Goal: Communication & Community: Answer question/provide support

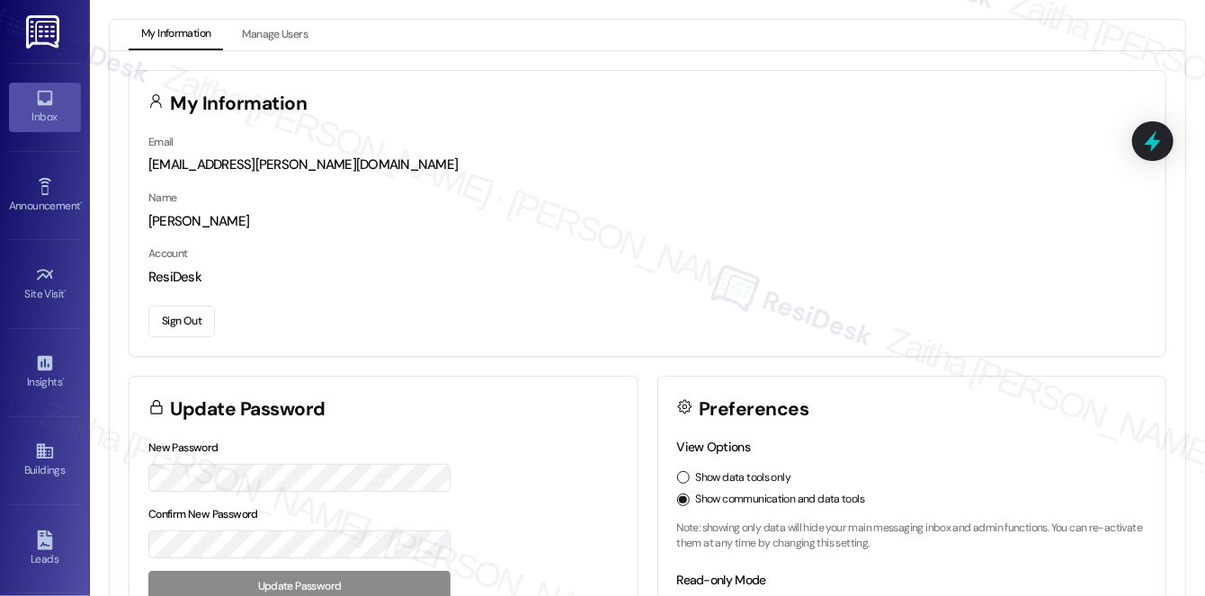
click at [31, 128] on link "Inbox" at bounding box center [45, 107] width 72 height 49
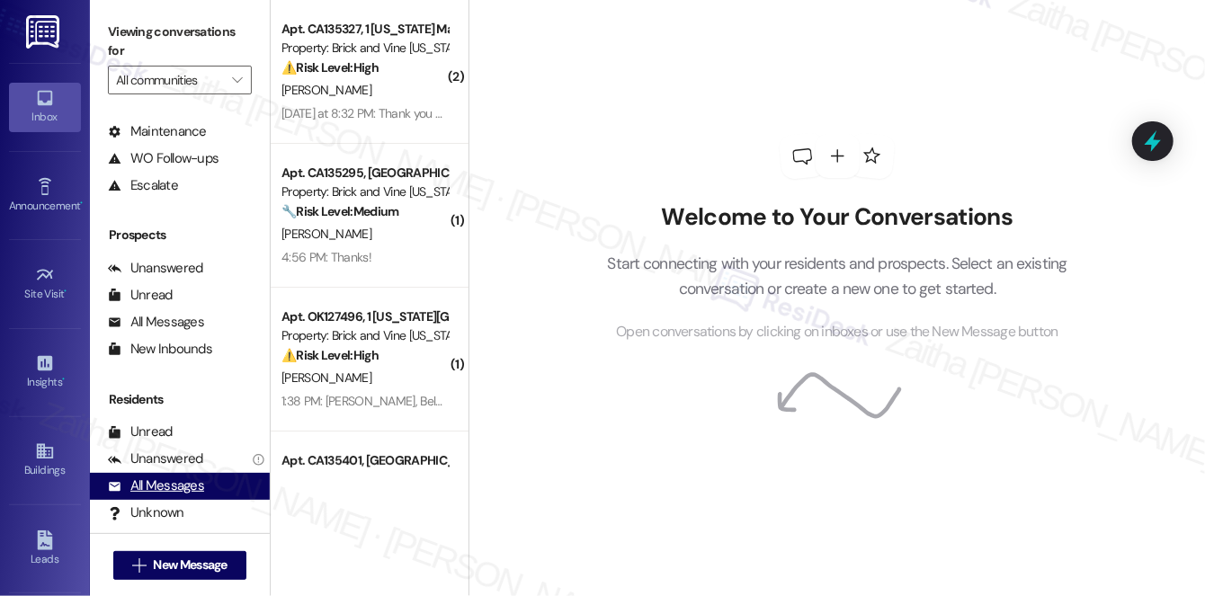
scroll to position [214, 0]
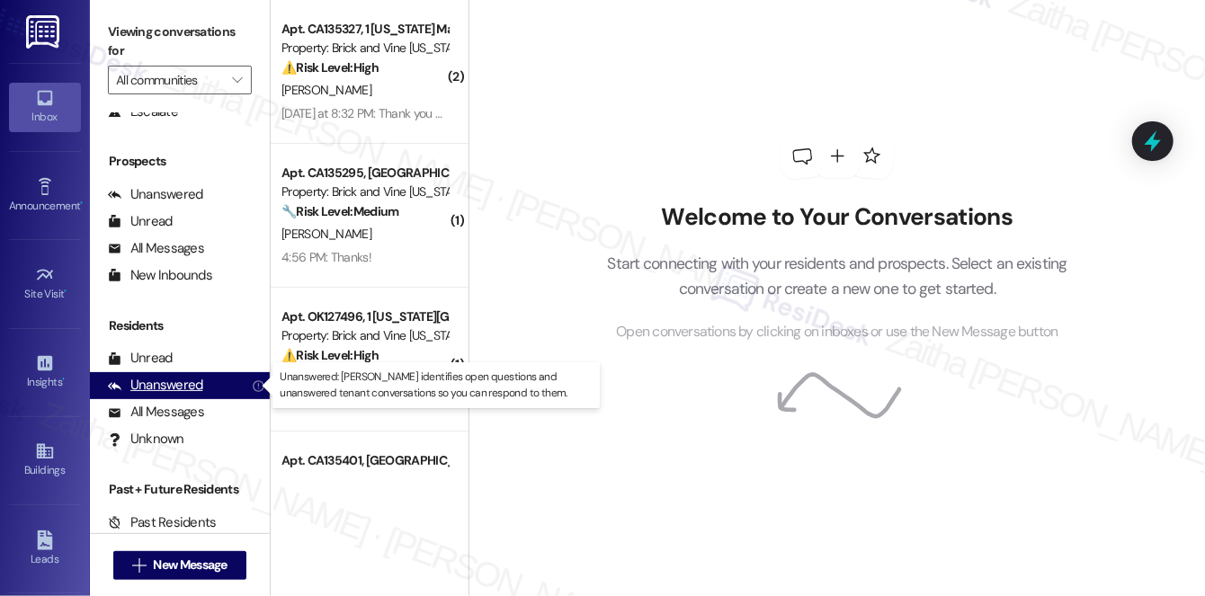
click at [167, 383] on div "Unanswered" at bounding box center [155, 385] width 95 height 19
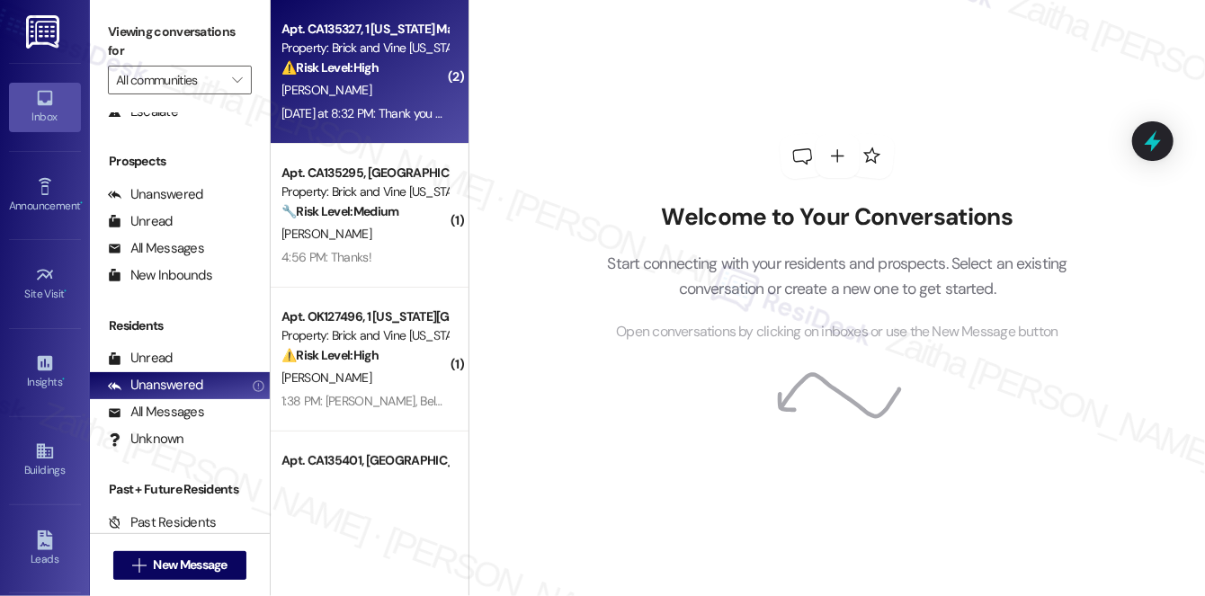
click at [414, 82] on div "[PERSON_NAME]" at bounding box center [365, 90] width 170 height 22
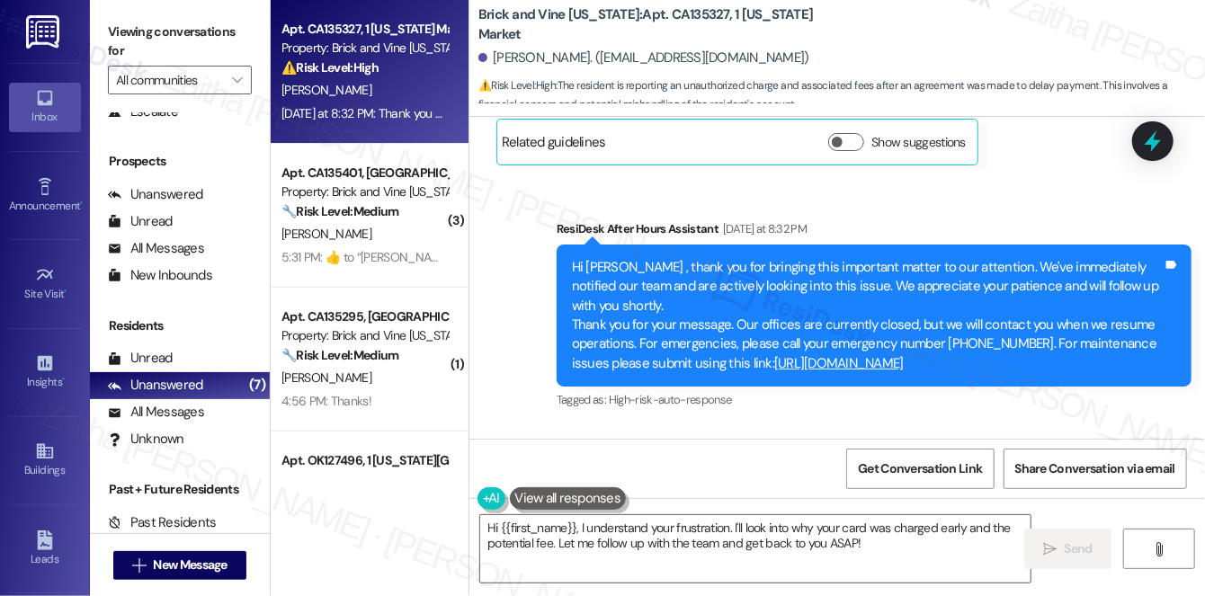
scroll to position [5382, 0]
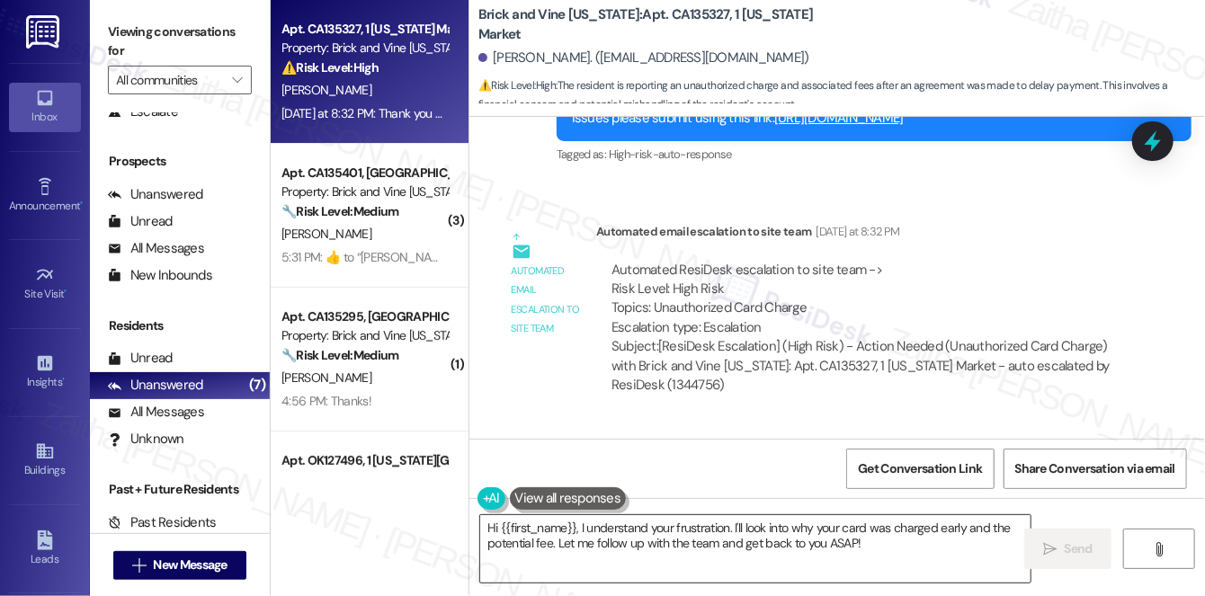
click at [490, 526] on textarea "Hi {{first_name}}, I understand your frustration. I'll look into why your card …" at bounding box center [755, 548] width 550 height 67
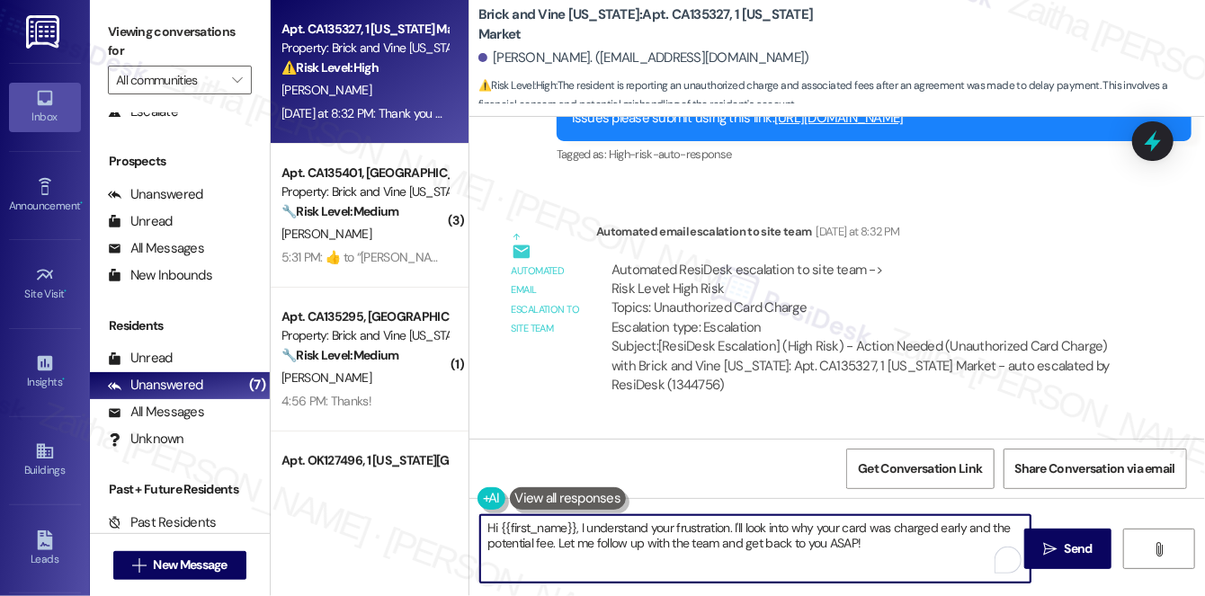
click at [490, 526] on textarea "Hi {{first_name}}, I understand your frustration. I'll look into why your card …" at bounding box center [755, 548] width 550 height 67
drag, startPoint x: 657, startPoint y: 528, endPoint x: 948, endPoint y: 565, distance: 292.7
click at [948, 565] on textarea "You're welcome. {{first_name}}, I understand your frustration. I'll look into w…" at bounding box center [755, 548] width 550 height 67
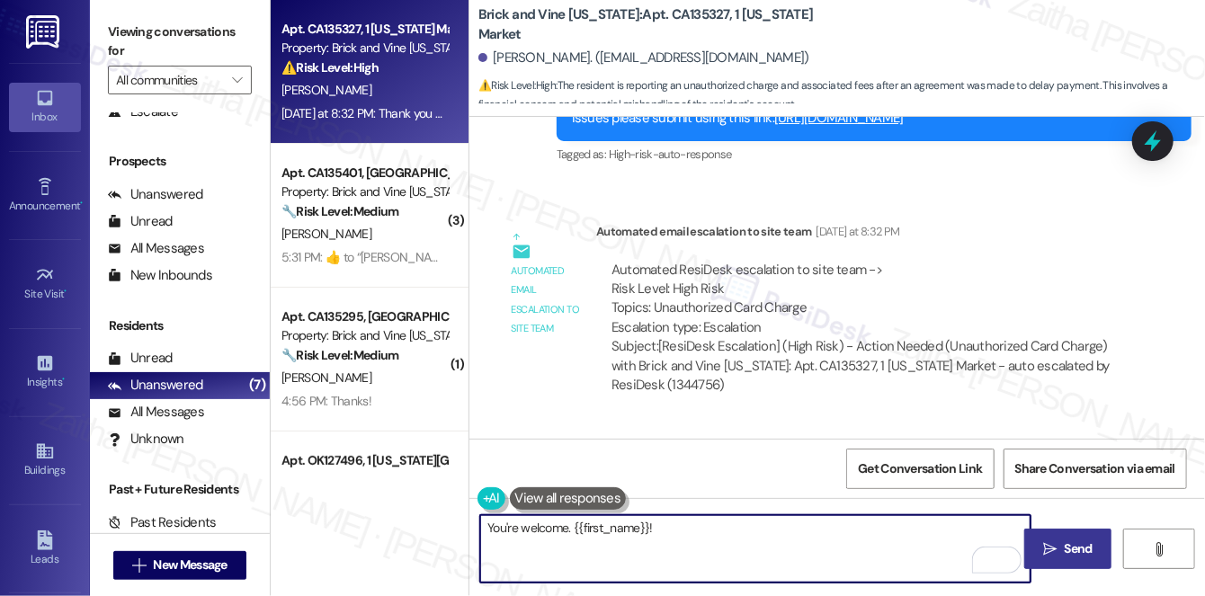
type textarea "You're welcome. {{first_name}}!"
click at [1081, 561] on button " Send" at bounding box center [1067, 549] width 87 height 40
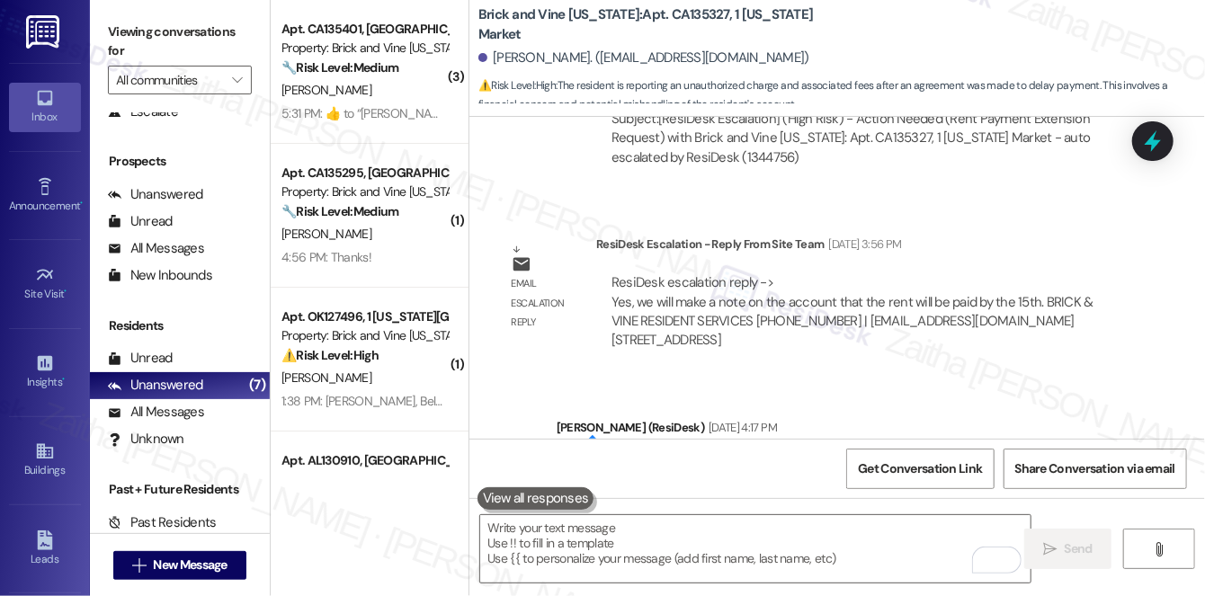
scroll to position [4238, 0]
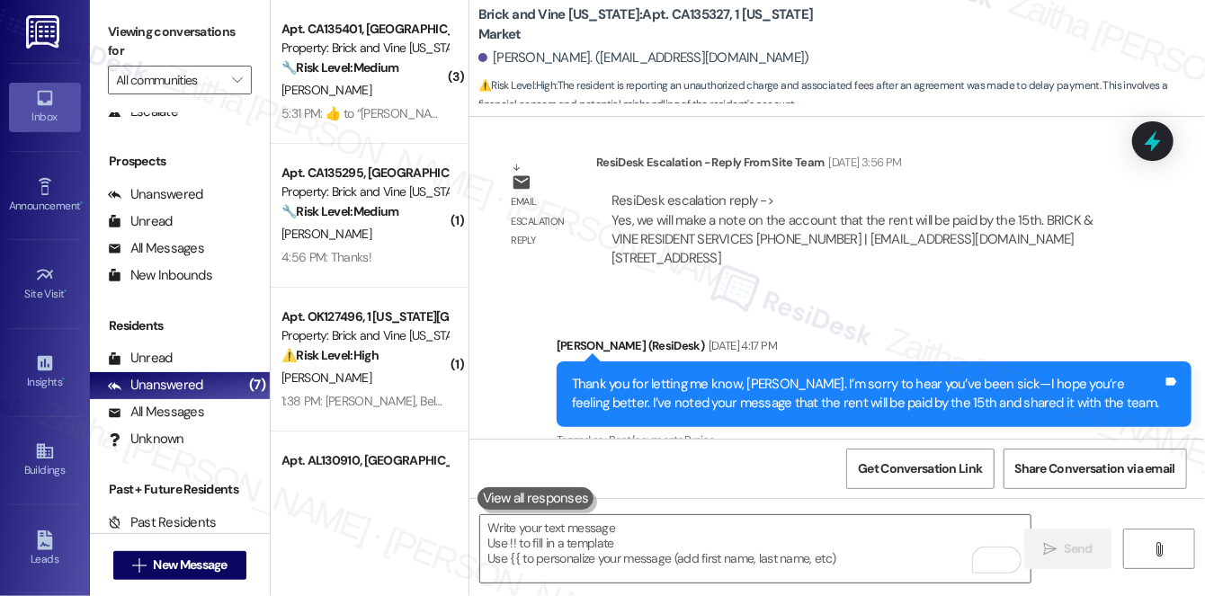
drag, startPoint x: 764, startPoint y: 336, endPoint x: 551, endPoint y: 173, distance: 268.6
click at [551, 173] on div "Email escalation reply ResiDesk Escalation - Reply From Site Team [DATE] 3:56 P…" at bounding box center [814, 217] width 662 height 156
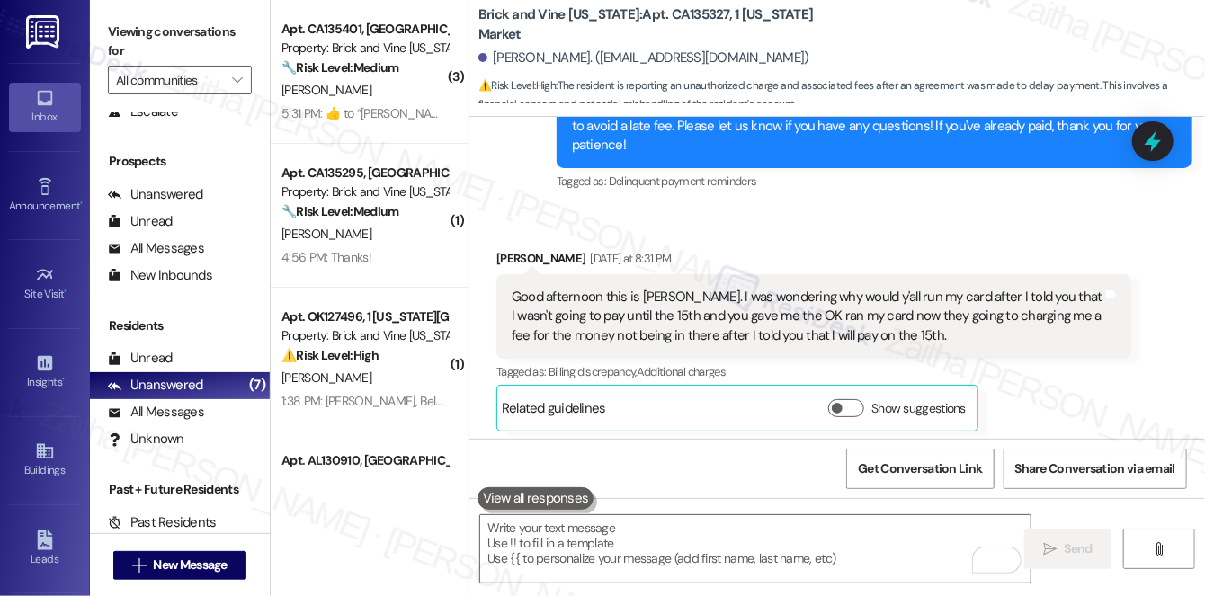
scroll to position [4855, 0]
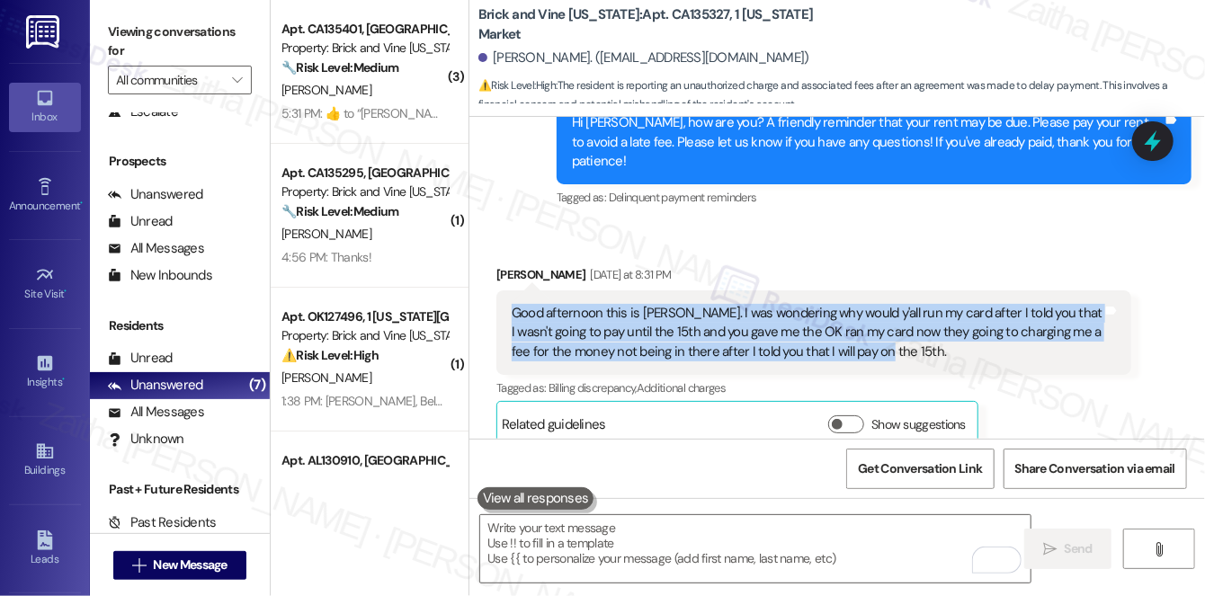
drag, startPoint x: 505, startPoint y: 195, endPoint x: 903, endPoint y: 253, distance: 401.5
click at [903, 290] on div "Good afternoon this is [PERSON_NAME]. I was wondering why would y'all run my ca…" at bounding box center [813, 332] width 635 height 85
copy div "Good afternoon this is [PERSON_NAME]. I was wondering why would y'all run my ca…"
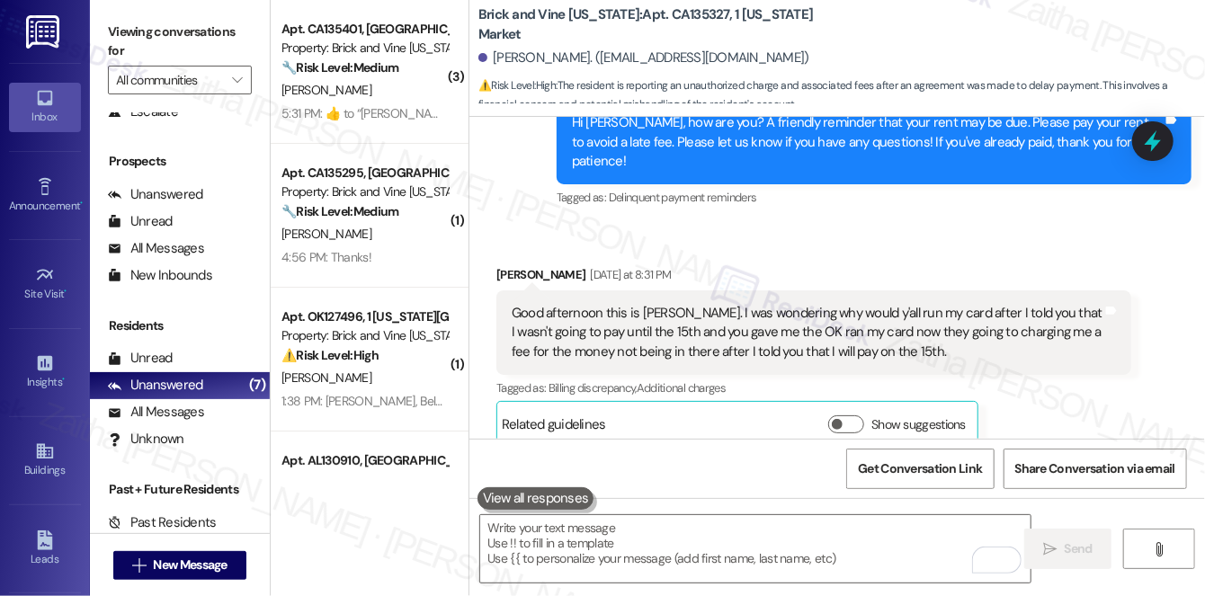
click at [1004, 329] on div "[PERSON_NAME] [DATE] at 8:31 PM Good afternoon this is [PERSON_NAME]. I was won…" at bounding box center [813, 356] width 635 height 182
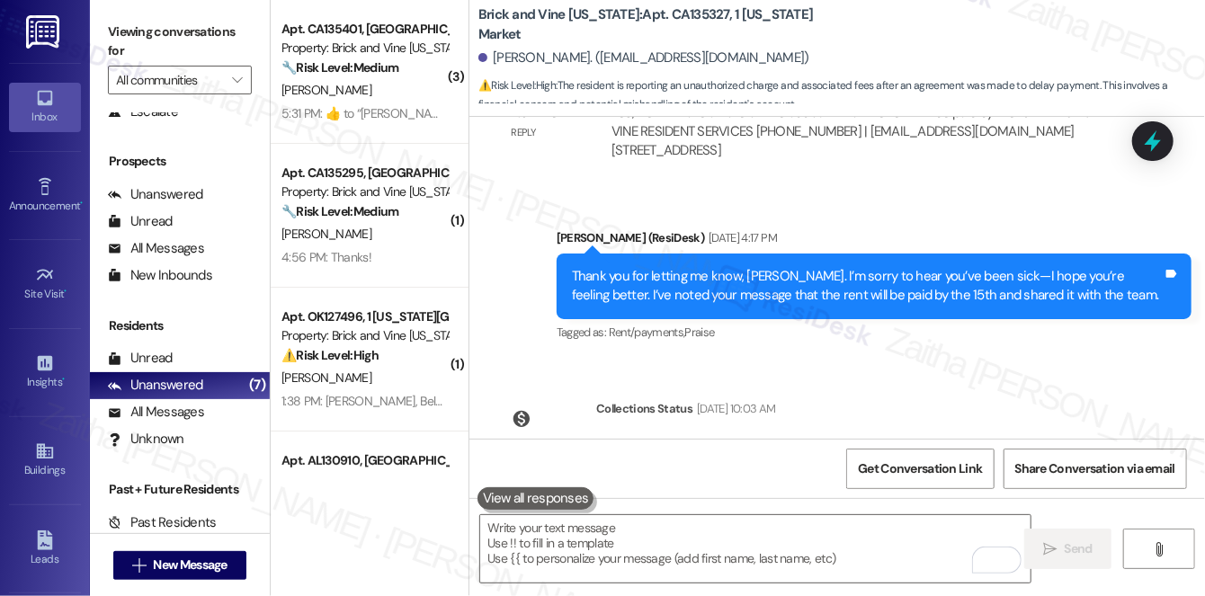
scroll to position [4446, 0]
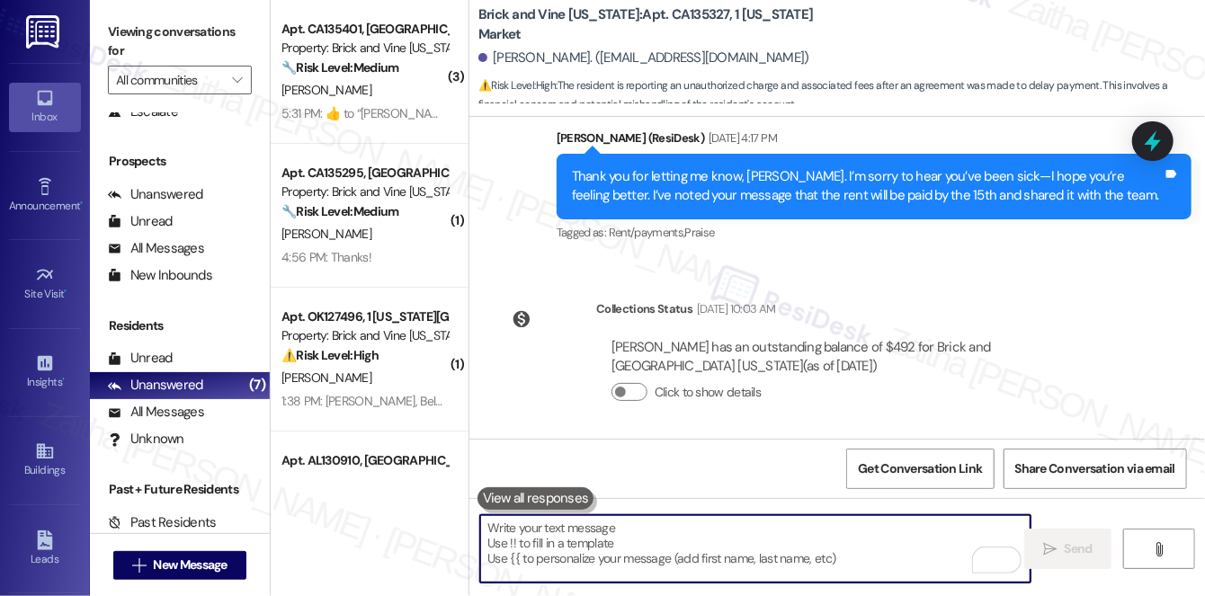
click at [652, 538] on textarea "To enrich screen reader interactions, please activate Accessibility in Grammarl…" at bounding box center [755, 548] width 550 height 67
paste textarea "I’m still waiting for an update from the team regarding this and have followed …"
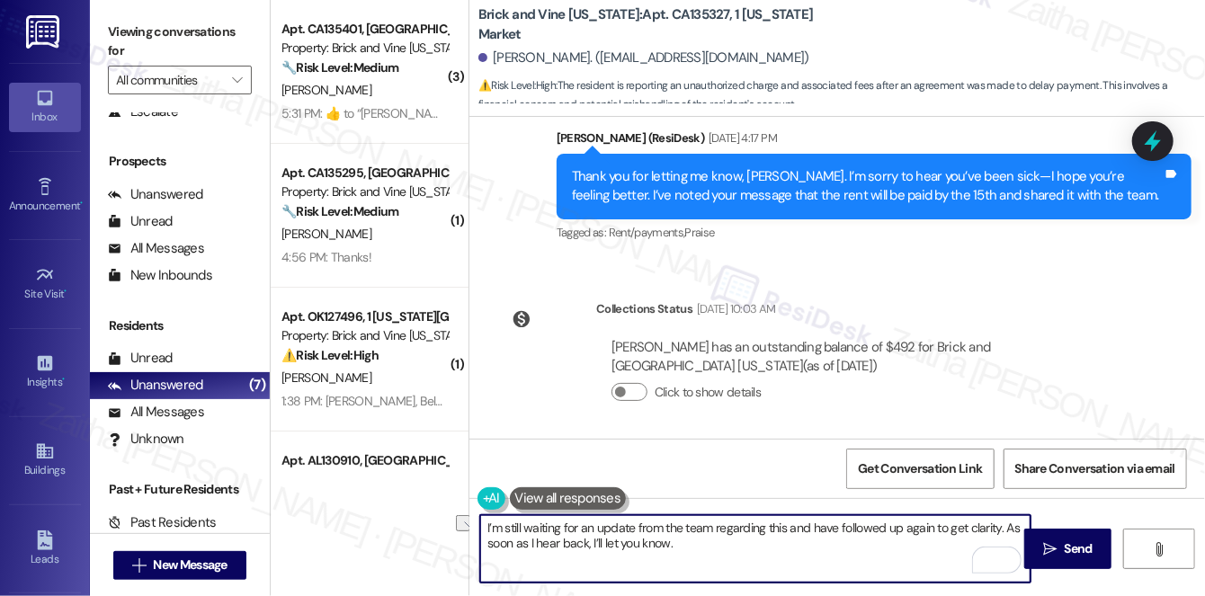
drag, startPoint x: 788, startPoint y: 531, endPoint x: 930, endPoint y: 516, distance: 142.9
click at [930, 516] on textarea "I’m still waiting for an update from the team regarding this and have followed …" at bounding box center [755, 548] width 550 height 67
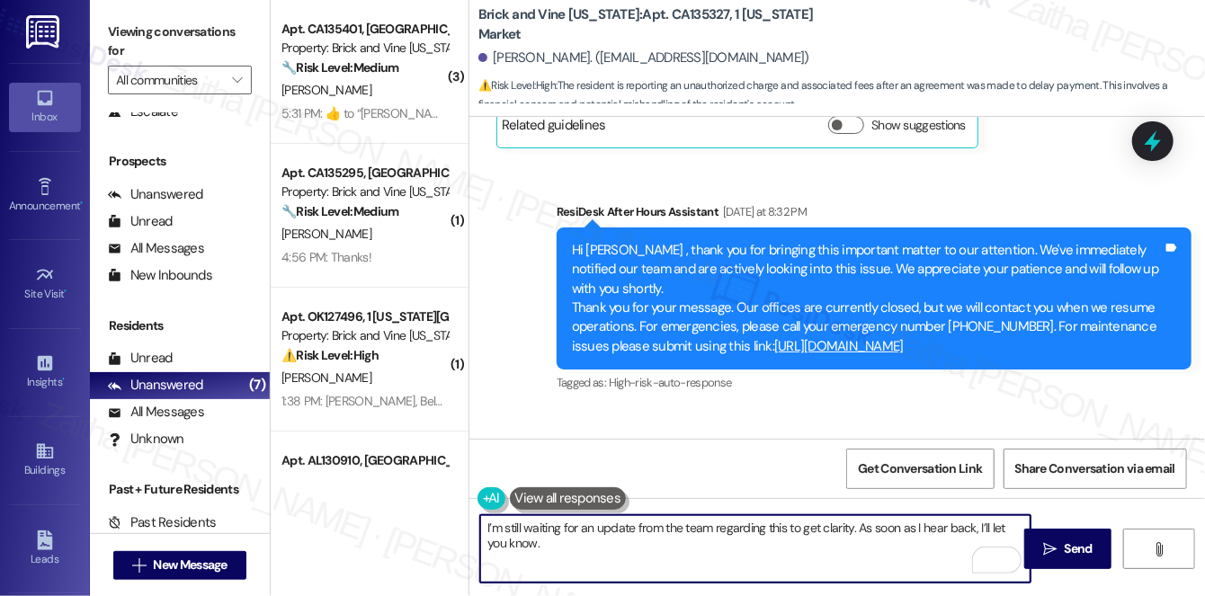
scroll to position [5181, 0]
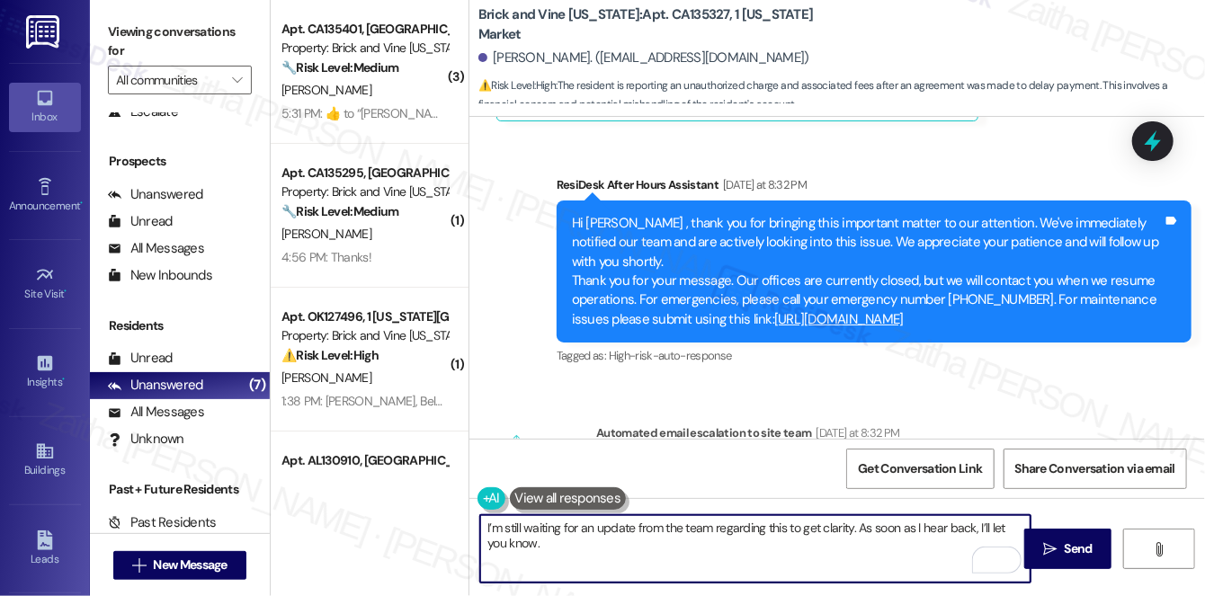
click at [774, 528] on textarea "I’m still waiting for an update from the team regarding this to get clarity. As…" at bounding box center [755, 548] width 550 height 67
type textarea "I’m still waiting for an update from the team regarding the charge to get clari…"
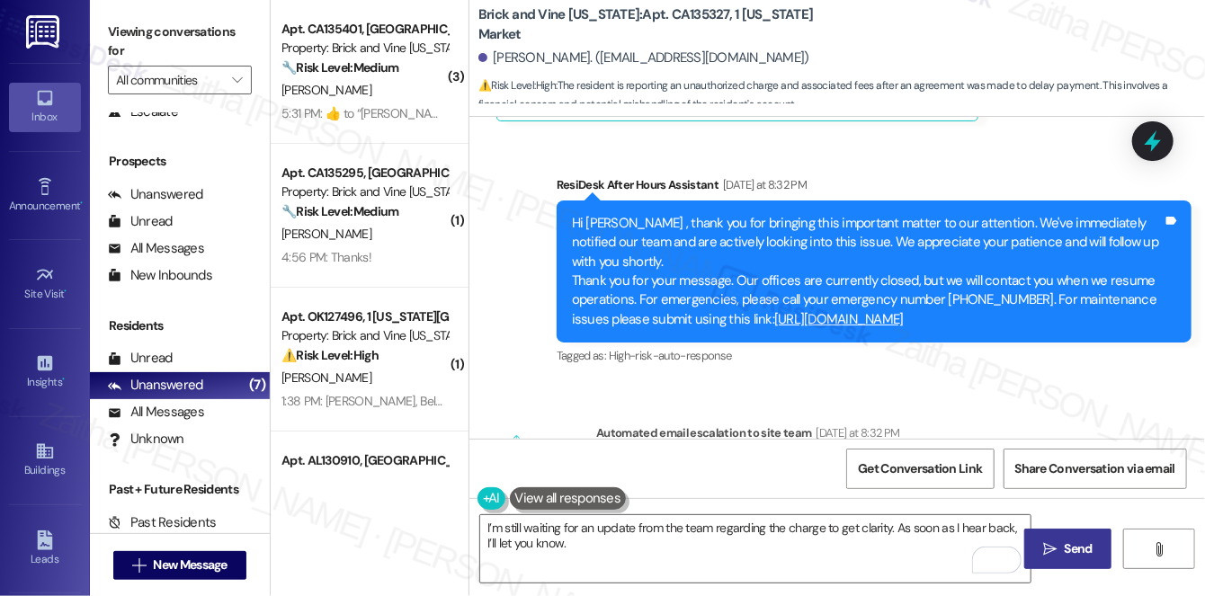
click at [1072, 547] on span "Send" at bounding box center [1078, 548] width 28 height 19
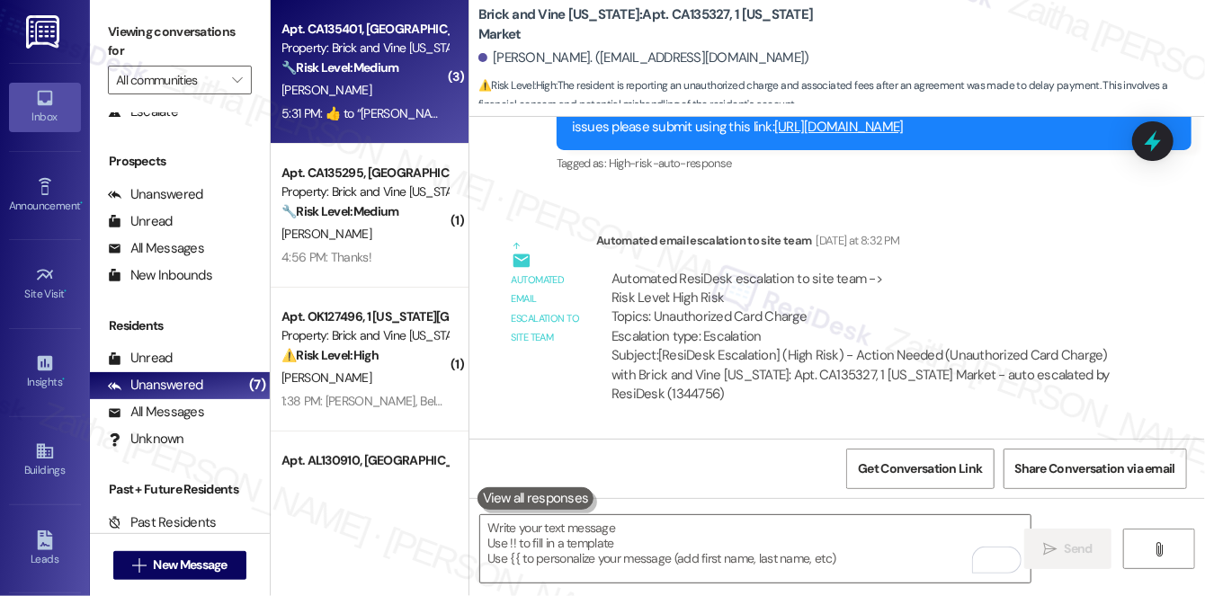
scroll to position [5381, 0]
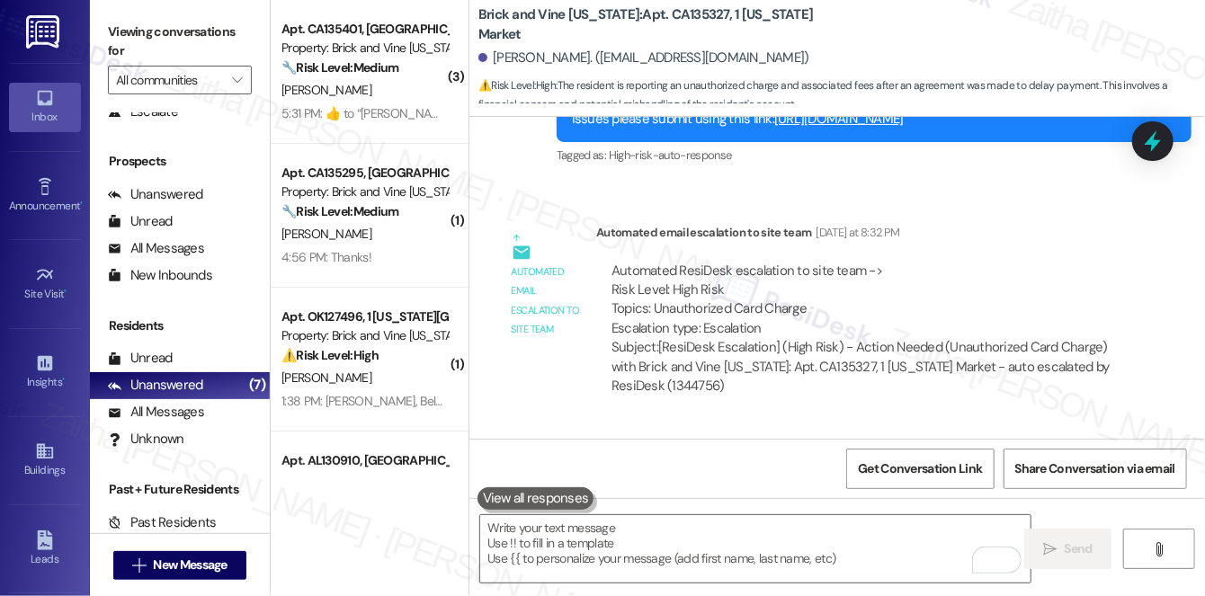
click at [381, 96] on div "[PERSON_NAME]" at bounding box center [365, 90] width 170 height 22
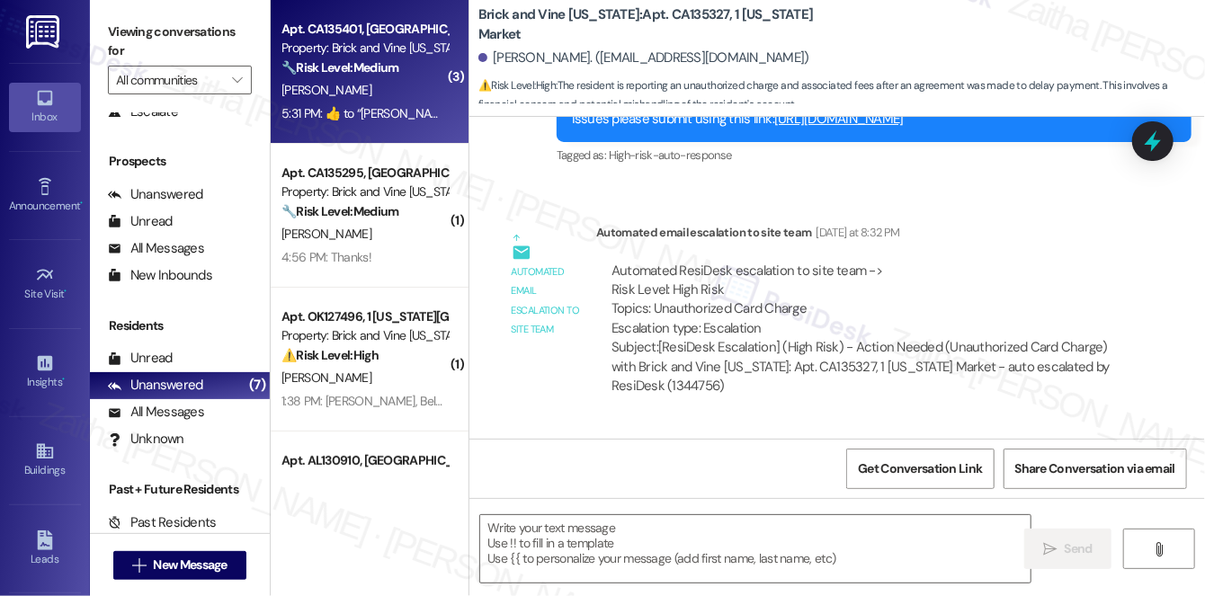
type textarea "Fetching suggested responses. Please feel free to read through the conversation…"
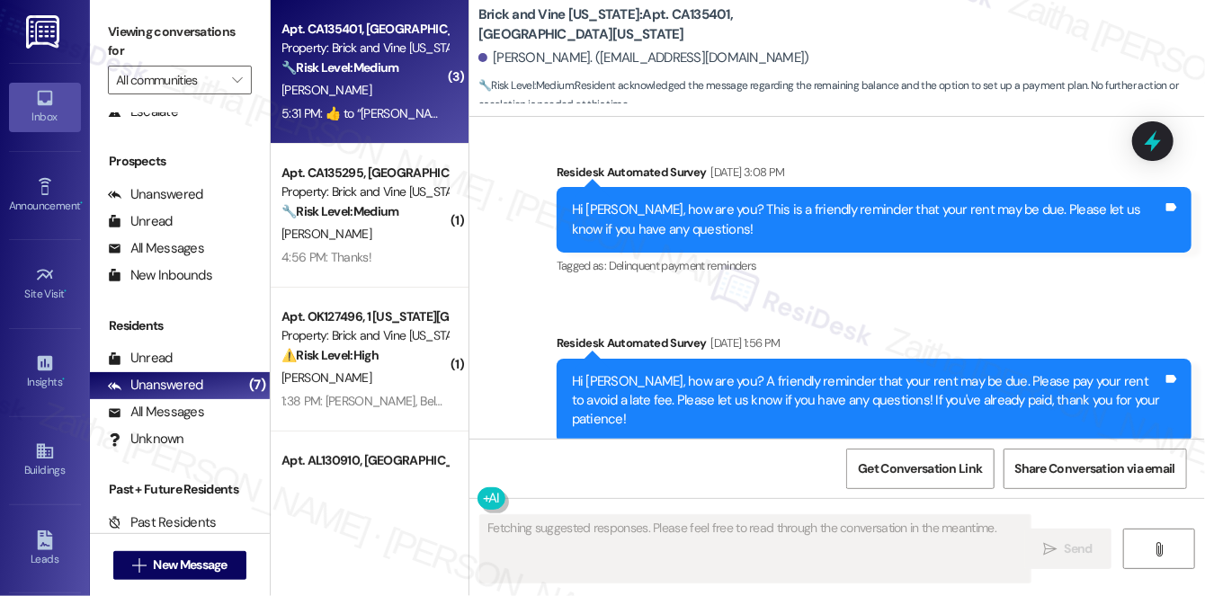
scroll to position [14200, 0]
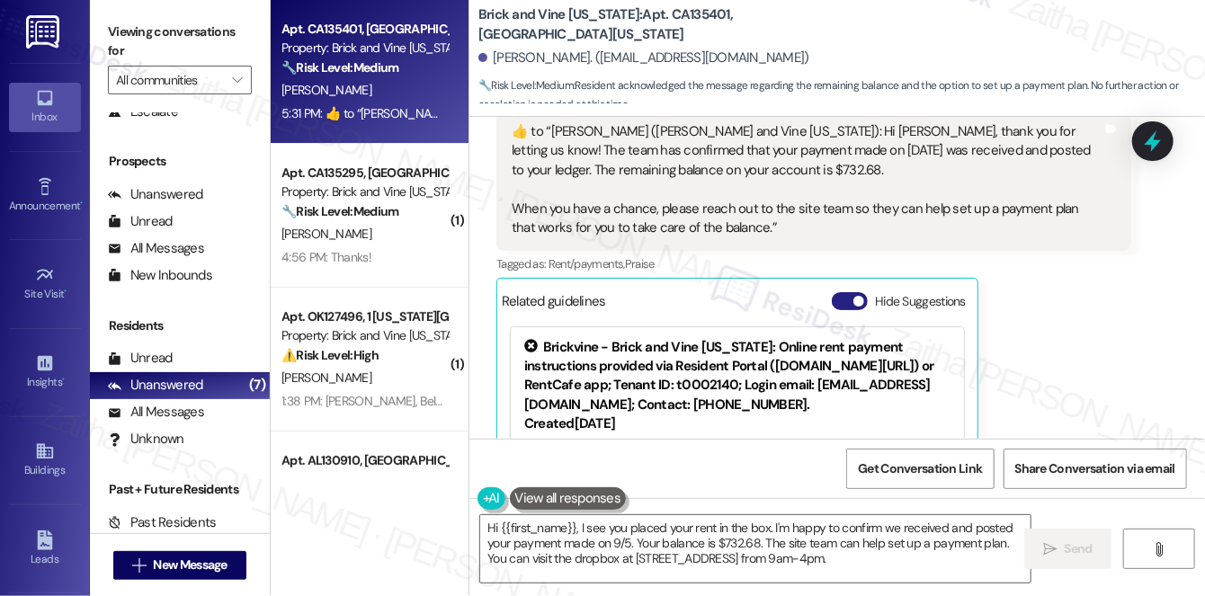
click at [842, 292] on button "Hide Suggestions" at bounding box center [850, 301] width 36 height 18
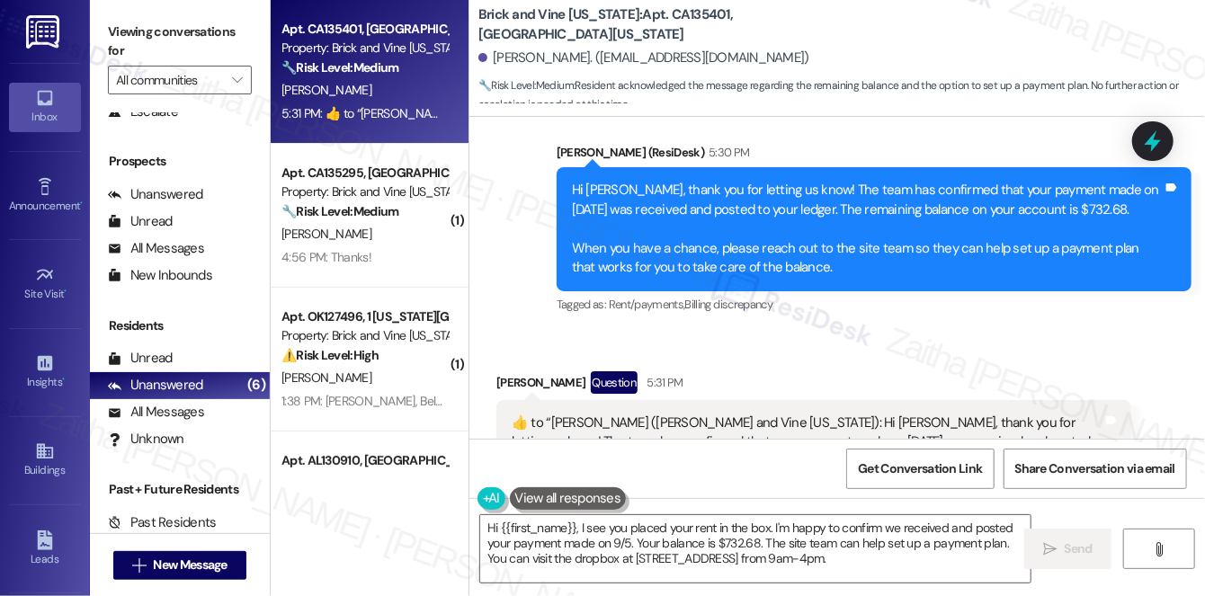
scroll to position [13880, 0]
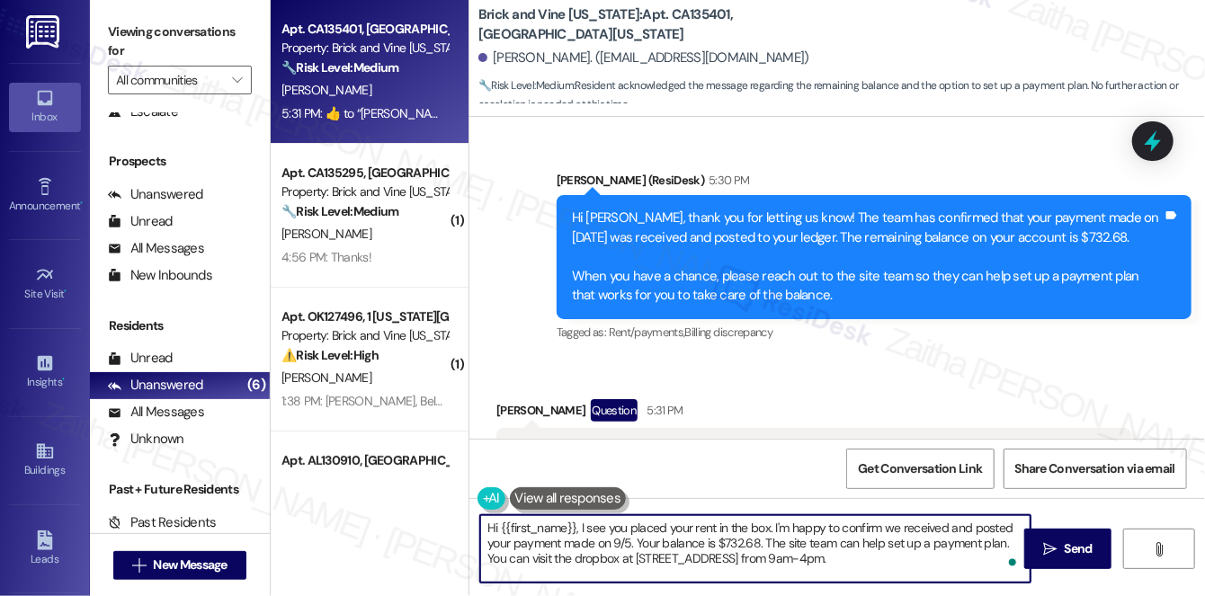
drag, startPoint x: 482, startPoint y: 527, endPoint x: 978, endPoint y: 556, distance: 497.1
click at [978, 556] on textarea "Hi {{first_name}}, I see you placed your rent in the box. I'm happy to confirm …" at bounding box center [755, 548] width 550 height 67
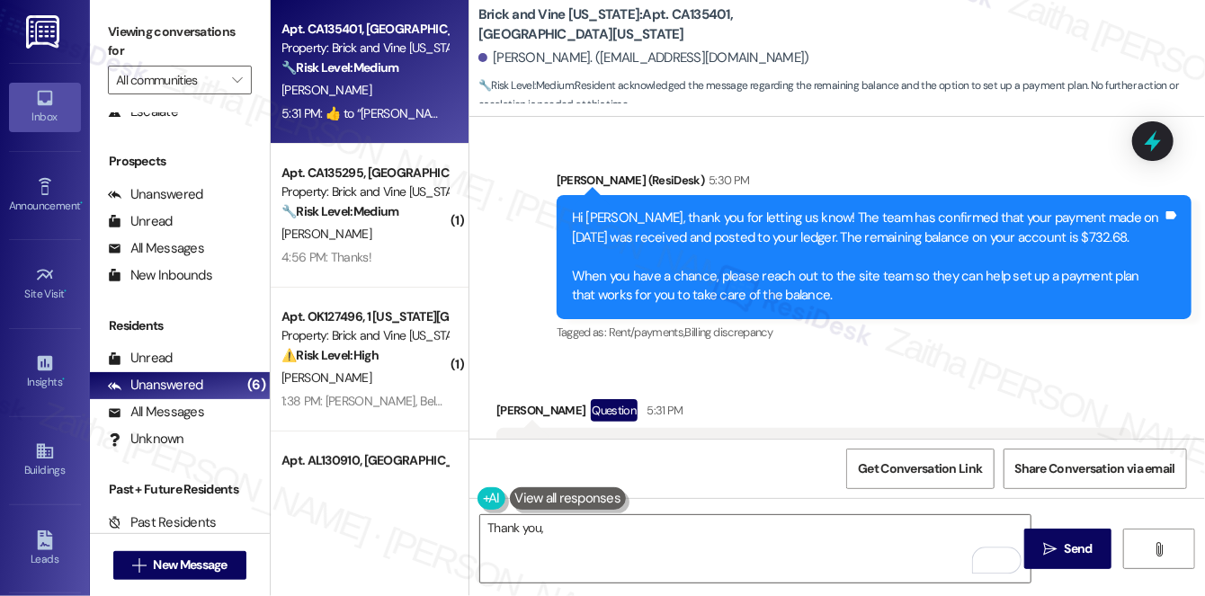
click at [517, 399] on div "Springlen [PERSON_NAME] Question 5:31 PM" at bounding box center [813, 413] width 635 height 29
copy div "Springlen"
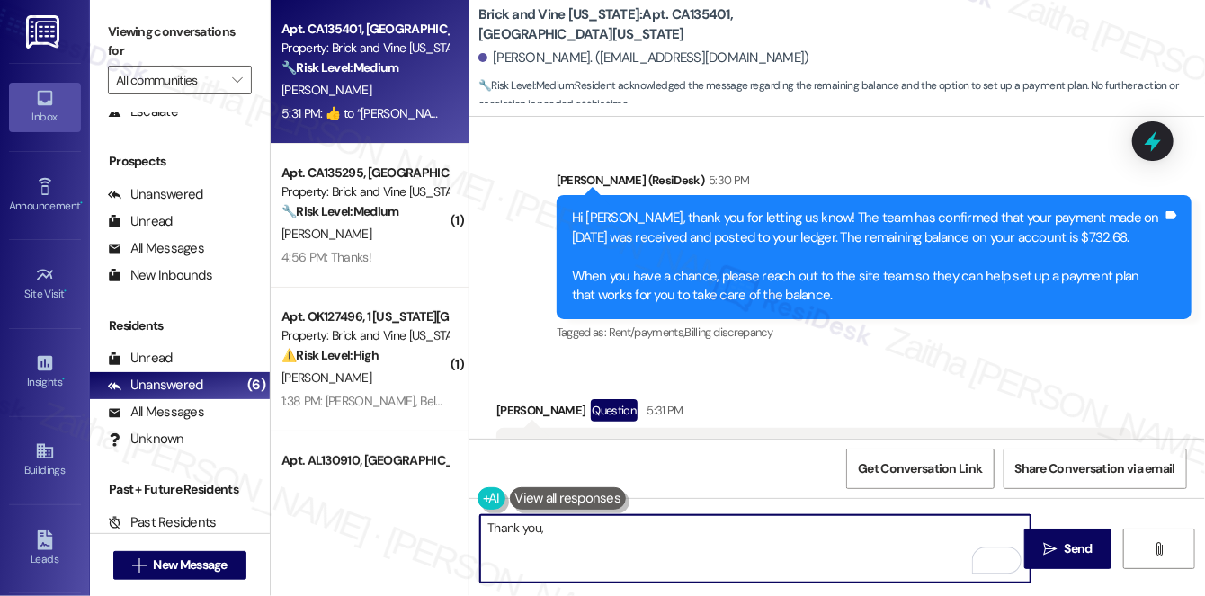
click at [617, 539] on textarea "Thank you," at bounding box center [755, 548] width 550 height 67
paste textarea "Springlen"
click at [515, 538] on textarea "Thank you, [PERSON_NAME]! Let me know if you have" at bounding box center [755, 548] width 550 height 67
click at [887, 544] on textarea "Thank you for acknowledging the message, Springlen! Let me know if you have" at bounding box center [755, 548] width 550 height 67
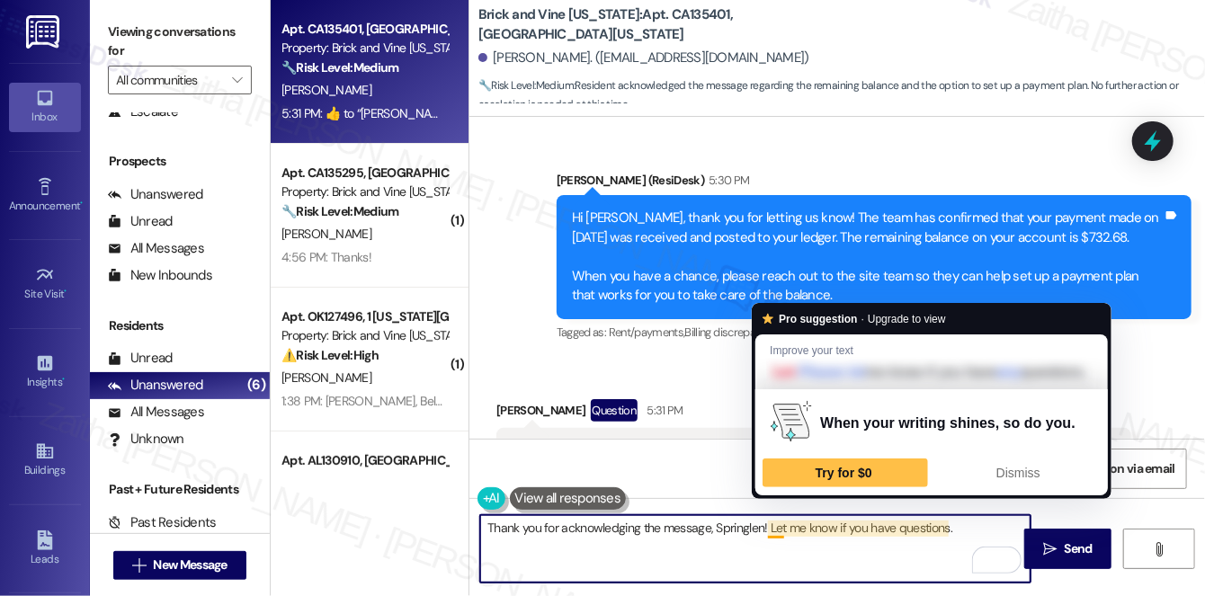
click at [767, 525] on textarea "Thank you for acknowledging the message, Springlen! Let me know if you have que…" at bounding box center [755, 548] width 550 height 67
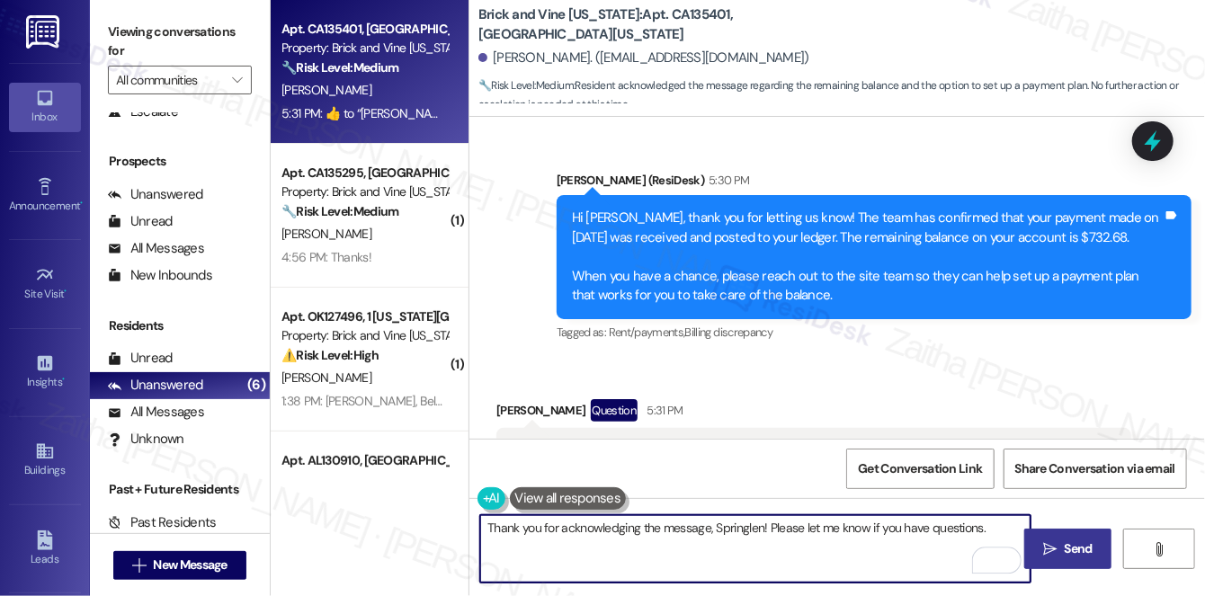
type textarea "Thank you for acknowledging the message, Springlen! Please let me know if you h…"
click at [1066, 546] on span "Send" at bounding box center [1078, 548] width 28 height 19
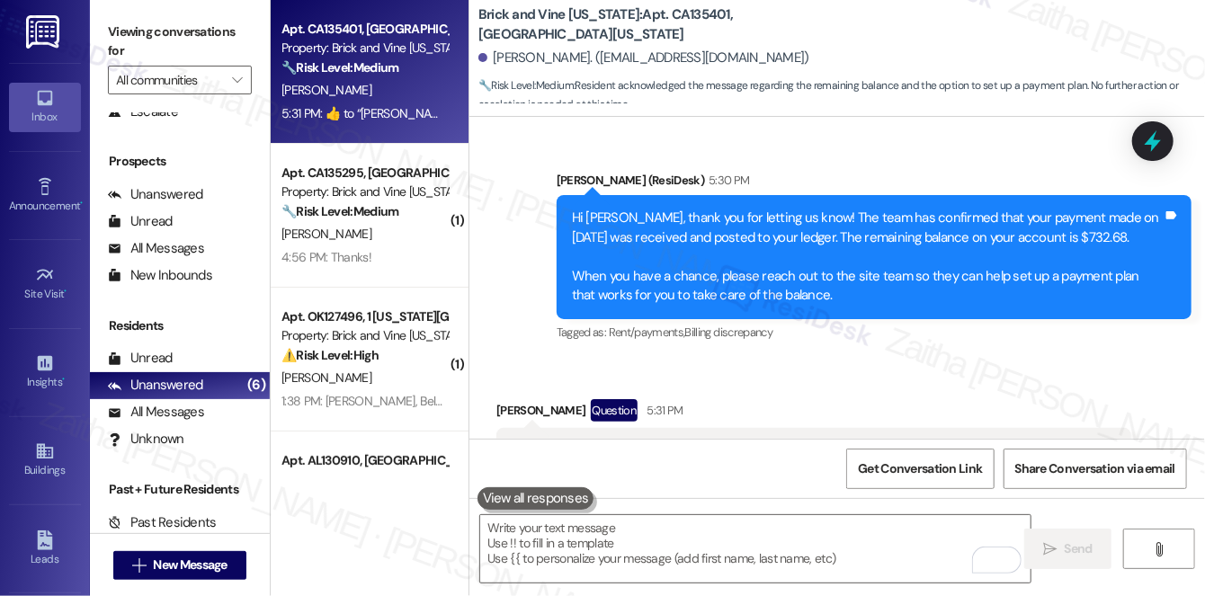
scroll to position [13961, 0]
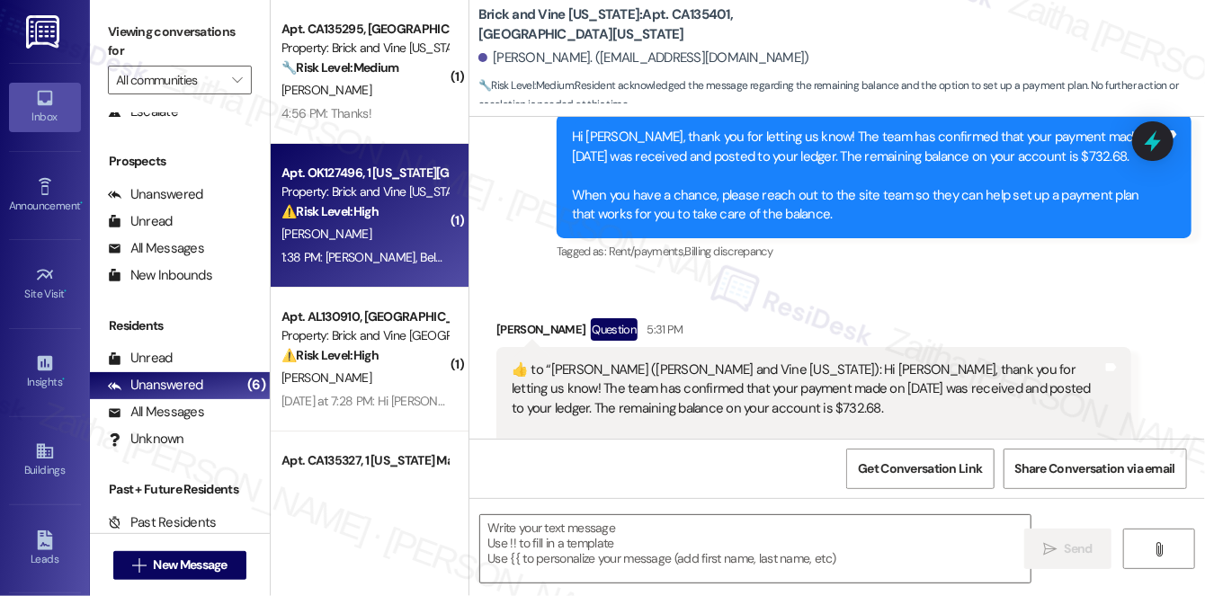
type textarea "Fetching suggested responses. Please feel free to read through the conversation…"
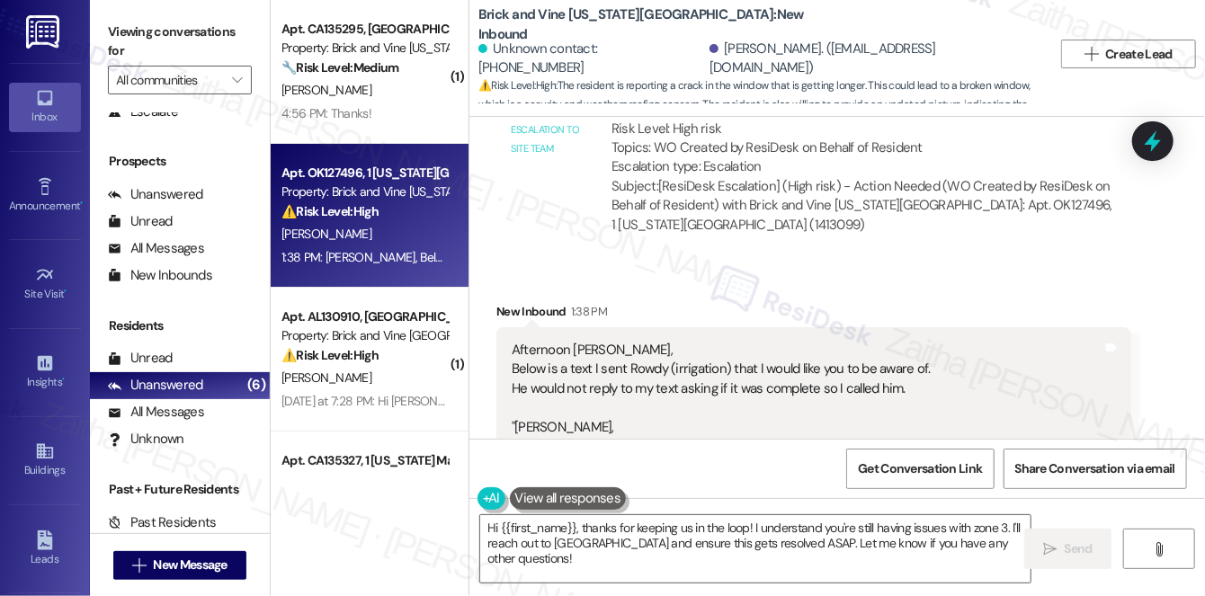
scroll to position [6314, 0]
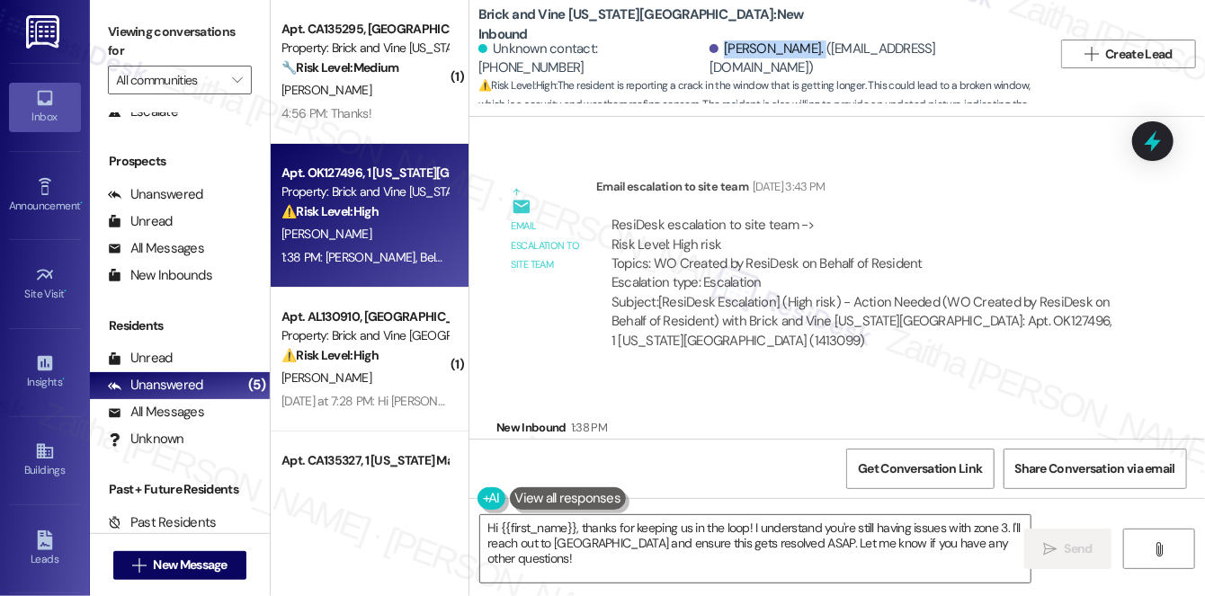
drag, startPoint x: 696, startPoint y: 57, endPoint x: 778, endPoint y: 49, distance: 82.2
click at [778, 49] on div "[PERSON_NAME]. ([EMAIL_ADDRESS][DOMAIN_NAME])" at bounding box center [873, 59] width 329 height 39
copy div "[PERSON_NAME]"
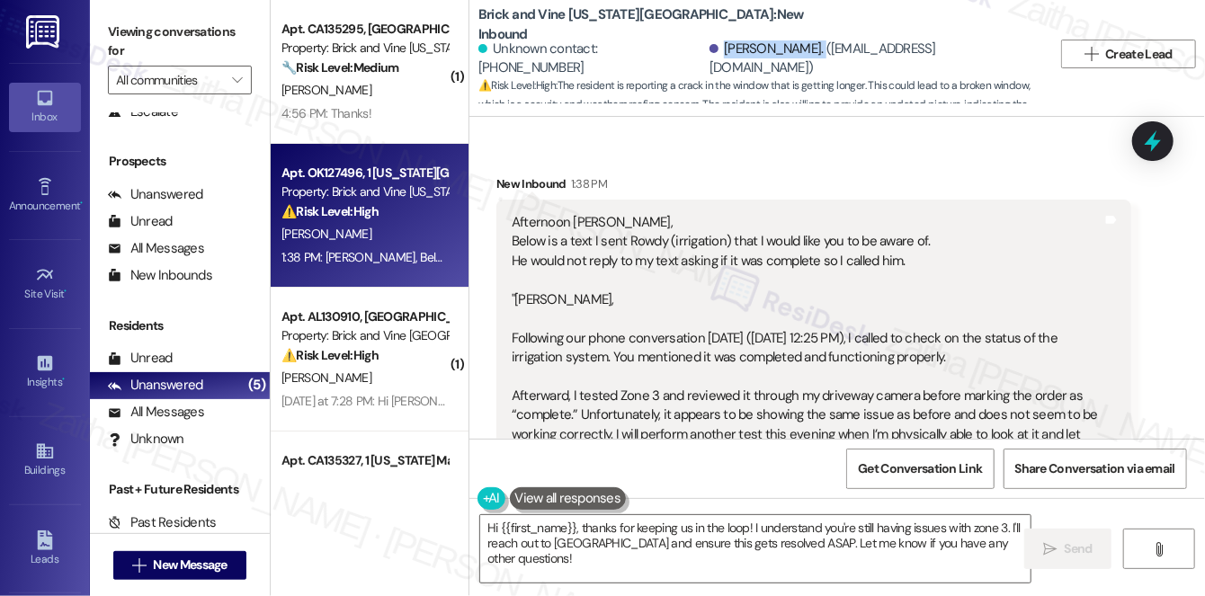
scroll to position [6559, 0]
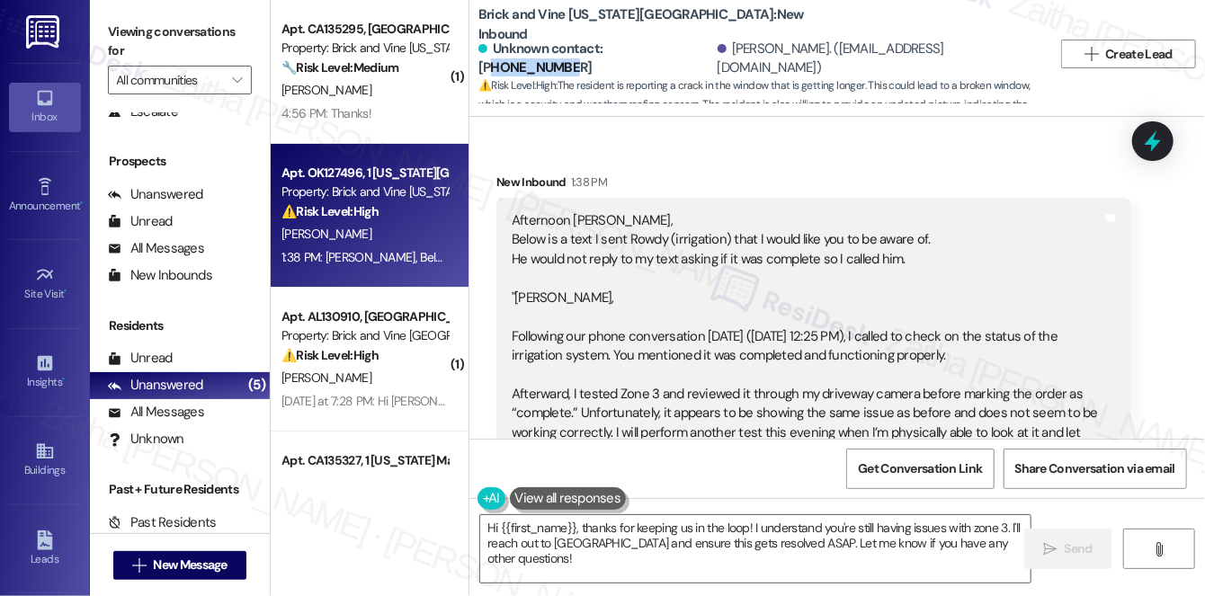
drag, startPoint x: 613, startPoint y: 50, endPoint x: 684, endPoint y: 65, distance: 72.5
click at [684, 65] on div "Unknown contact: [PHONE_NUMBER]" at bounding box center [595, 59] width 235 height 39
copy div "5802221224"
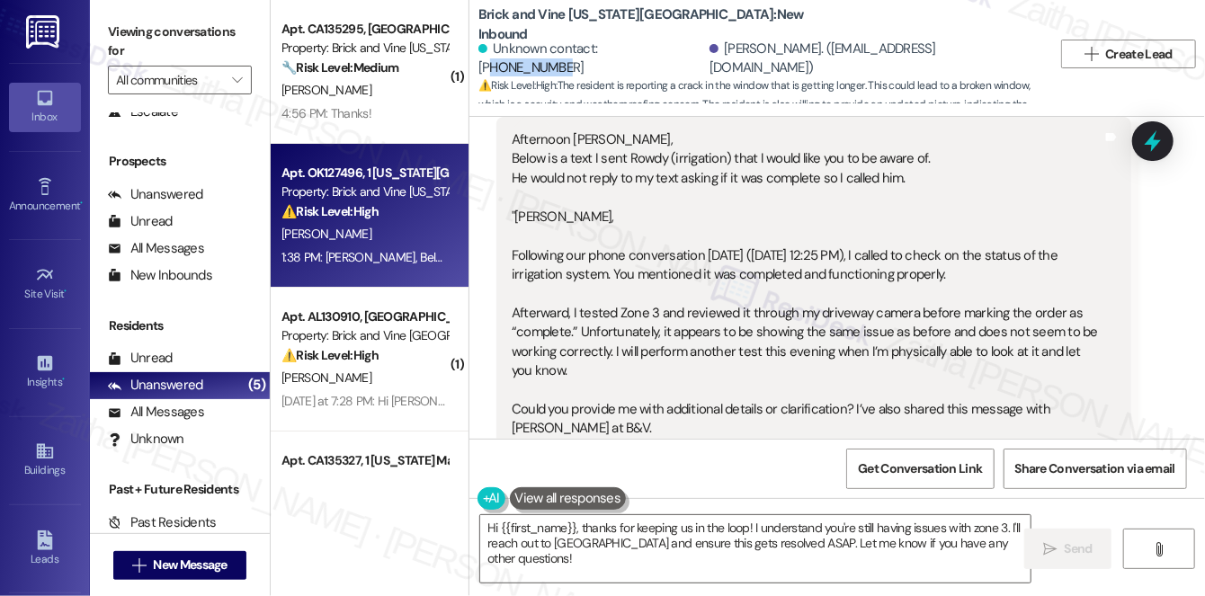
scroll to position [6722, 0]
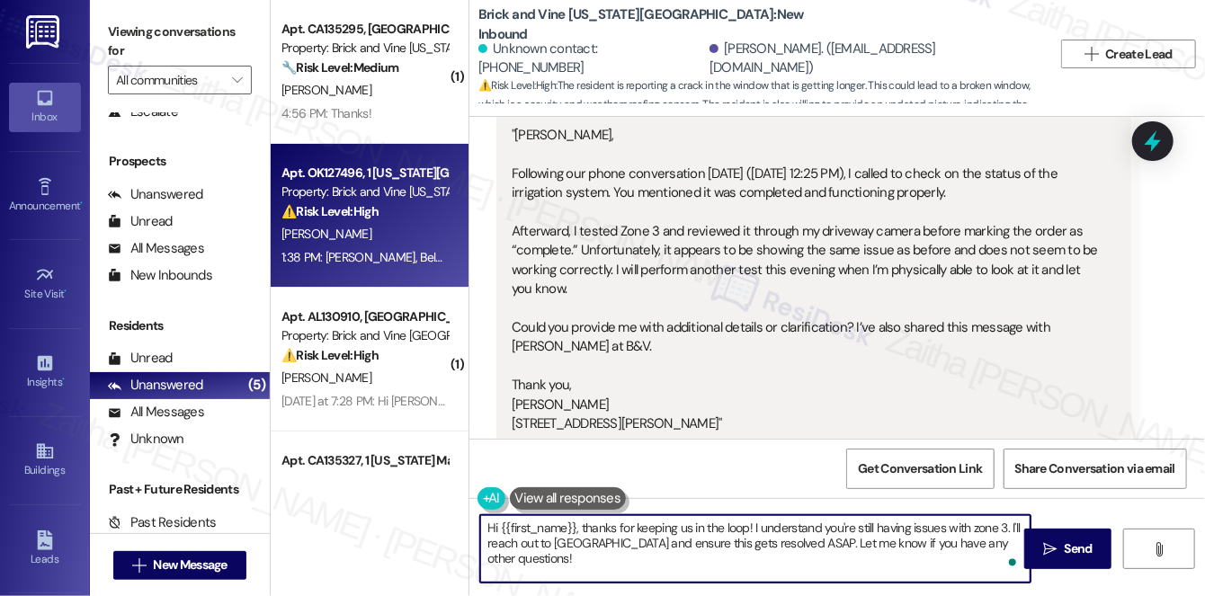
drag, startPoint x: 1009, startPoint y: 522, endPoint x: 1016, endPoint y: 545, distance: 23.6
click at [1016, 545] on textarea "Hi {{first_name}}, thanks for keeping us in the loop! I understand you're still…" at bounding box center [755, 548] width 550 height 67
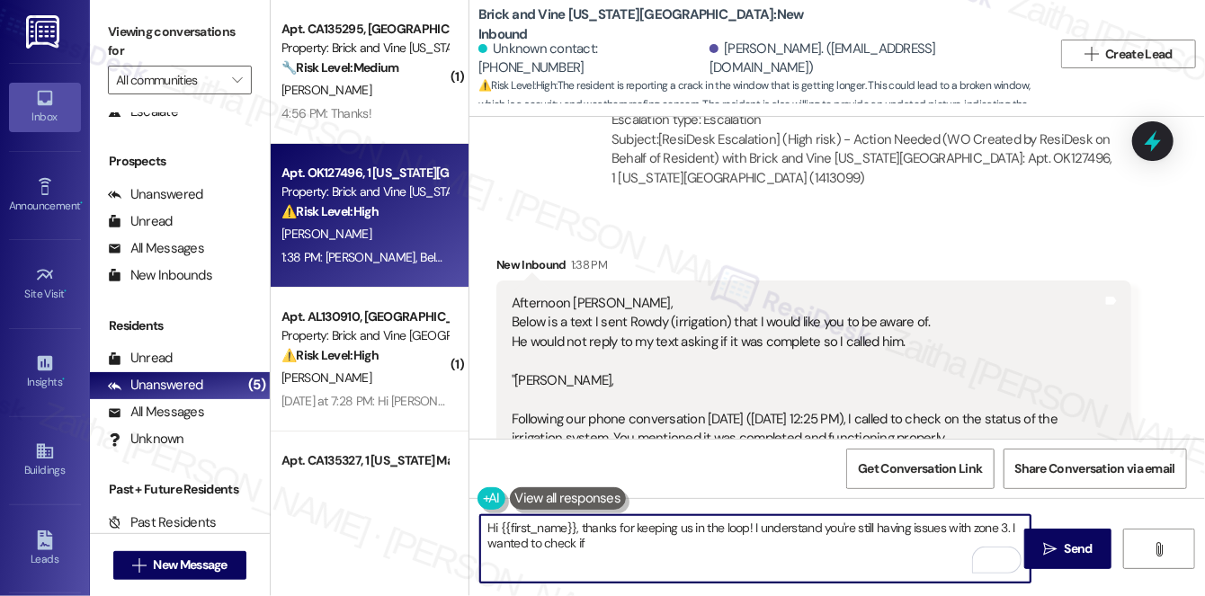
scroll to position [6477, 0]
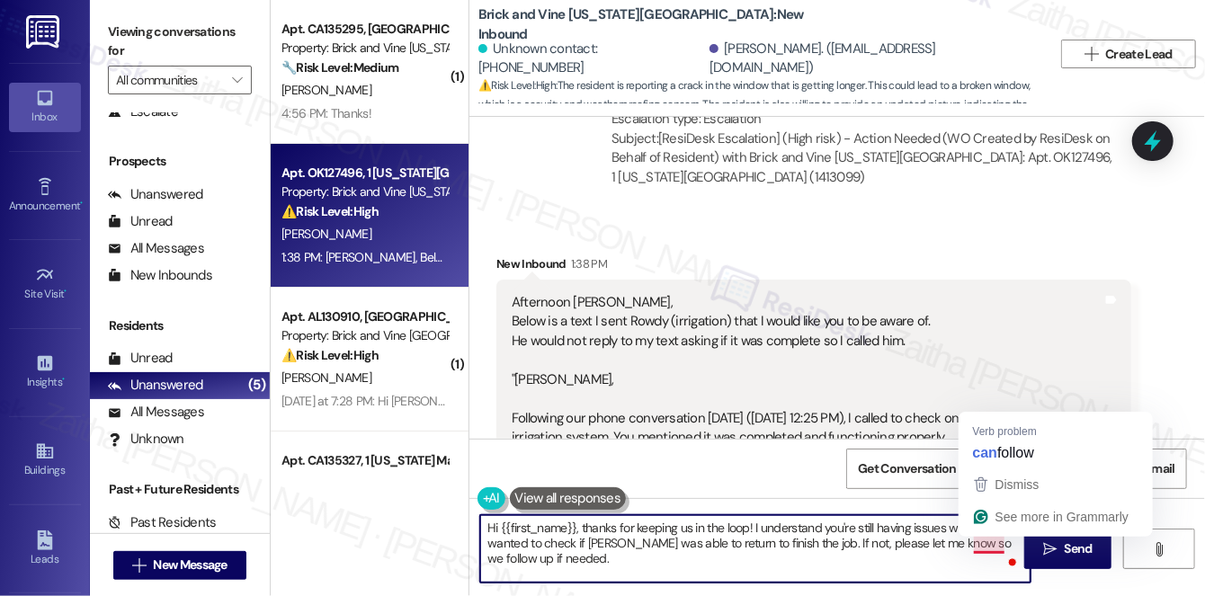
click at [987, 542] on textarea "Hi {{first_name}}, thanks for keeping us in the loop! I understand you're still…" at bounding box center [755, 548] width 550 height 67
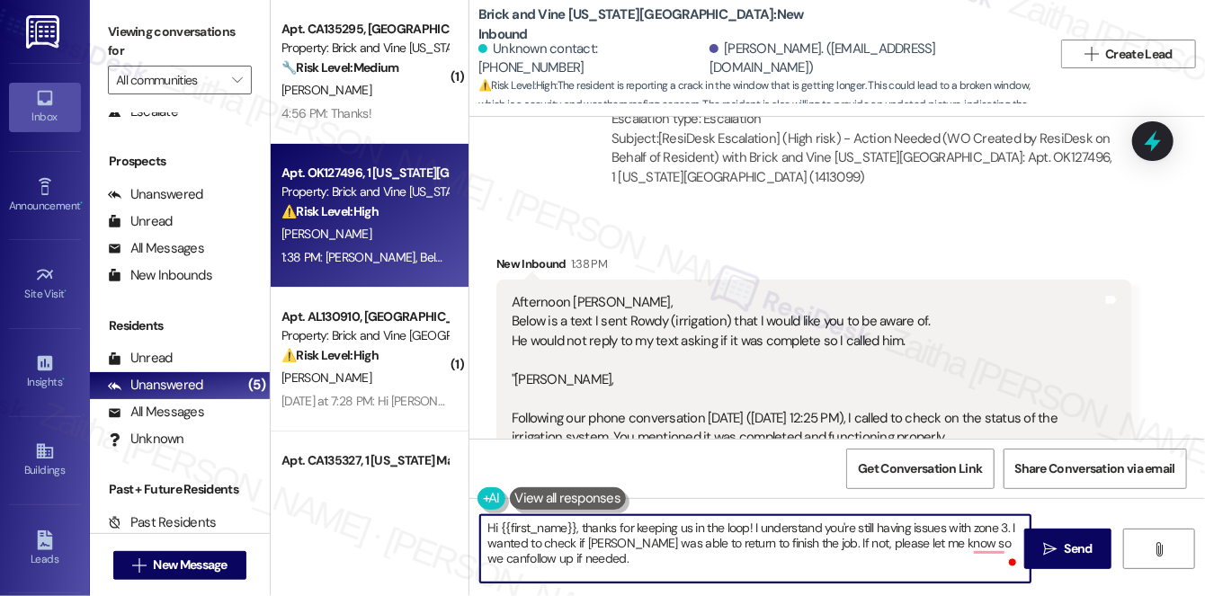
type textarea "Hi {{first_name}}, thanks for keeping us in the loop! I understand you're still…"
drag, startPoint x: 479, startPoint y: 526, endPoint x: 652, endPoint y: 566, distance: 177.3
click at [652, 566] on textarea "Hi {{first_name}}, thanks for keeping us in the loop! I understand you're still…" at bounding box center [755, 548] width 550 height 67
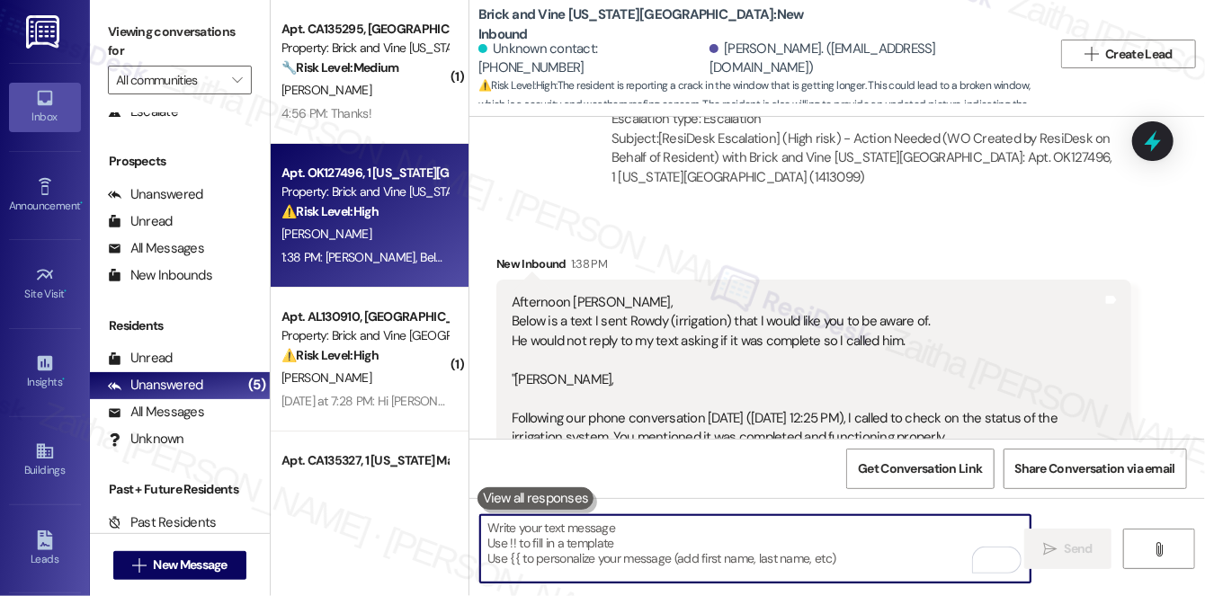
click at [643, 530] on textarea "To enrich screen reader interactions, please activate Accessibility in Grammarl…" at bounding box center [755, 548] width 550 height 67
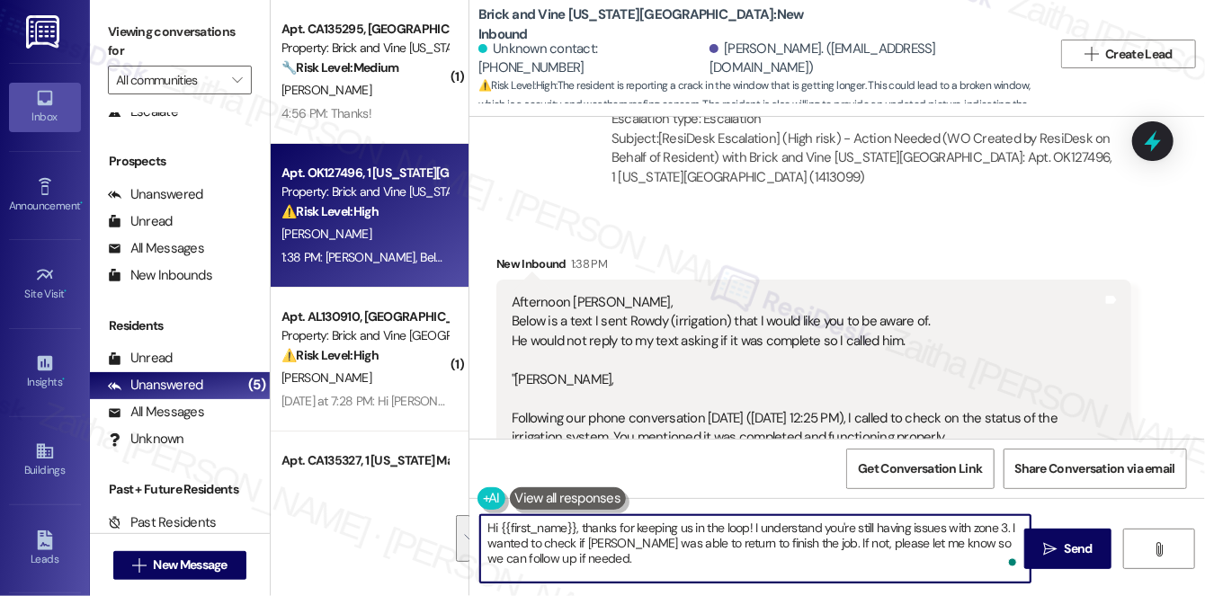
click at [622, 547] on textarea "Hi {{first_name}}, thanks for keeping us in the loop! I understand you're still…" at bounding box center [755, 548] width 550 height 67
drag, startPoint x: 1006, startPoint y: 525, endPoint x: 994, endPoint y: 560, distance: 37.0
click at [994, 560] on textarea "Hi {{first_name}}, thanks for keeping us in the loop! I understand you're still…" at bounding box center [755, 548] width 550 height 67
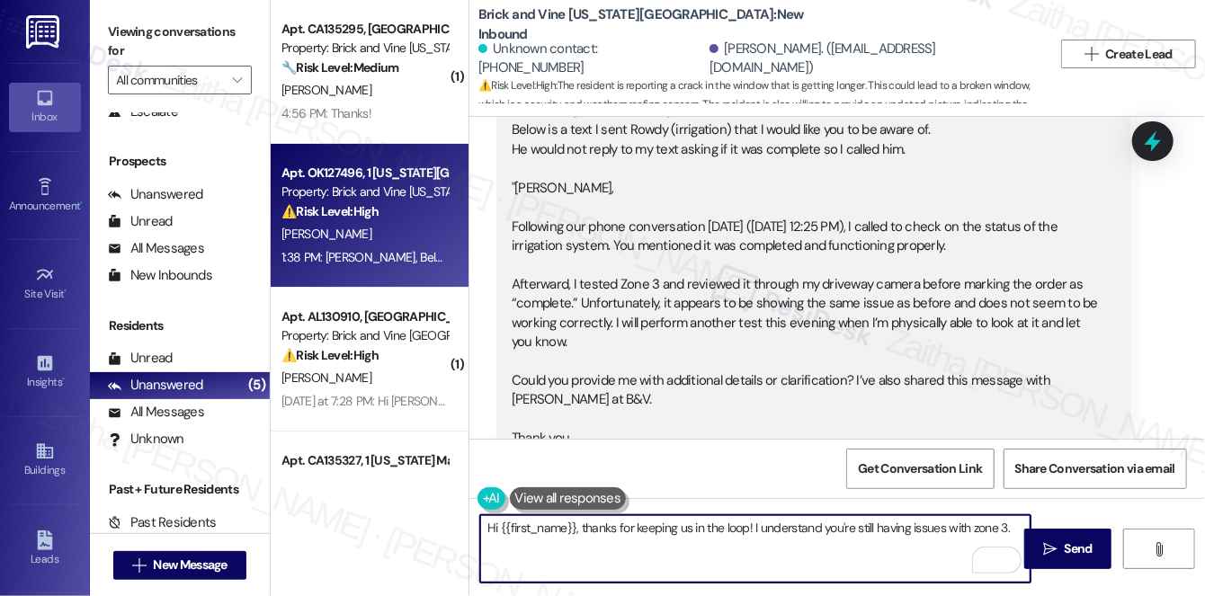
scroll to position [6640, 0]
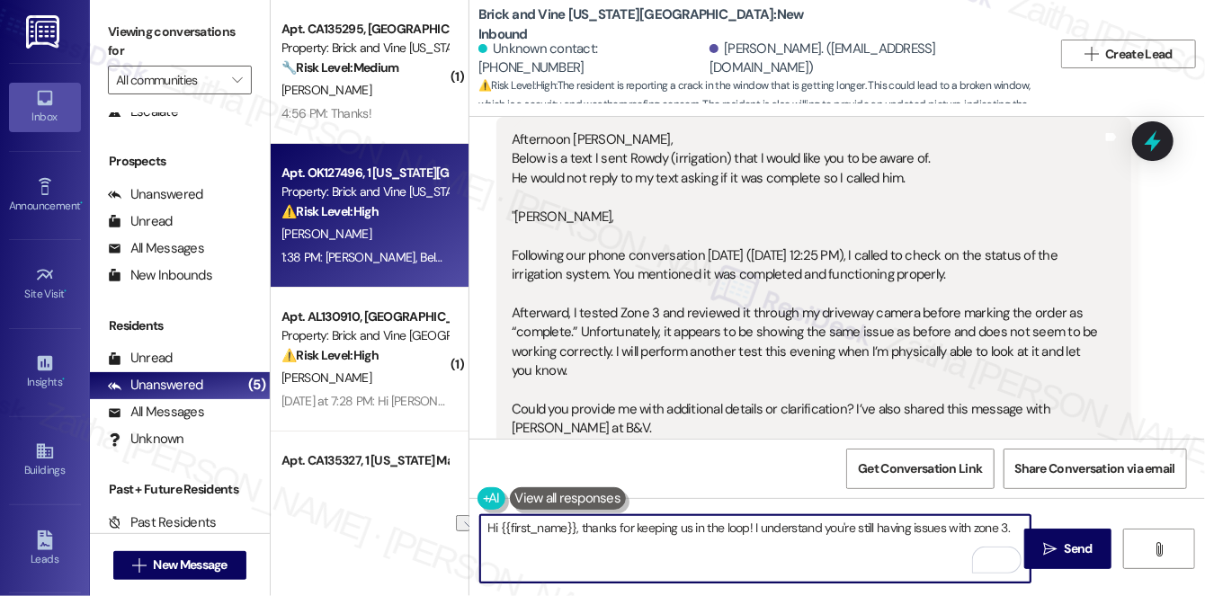
drag, startPoint x: 971, startPoint y: 526, endPoint x: 1002, endPoint y: 532, distance: 32.1
click at [1002, 532] on textarea "Hi {{first_name}}, thanks for keeping us in the loop! I understand you're still…" at bounding box center [755, 548] width 550 height 67
click at [597, 545] on textarea "Hi {{first_name}}, thanks for keeping us in the loop! I understand you're still…" at bounding box center [755, 548] width 550 height 67
paste textarea "Was [PERSON_NAME] able to come back and finish the job? If not, just let me kno…"
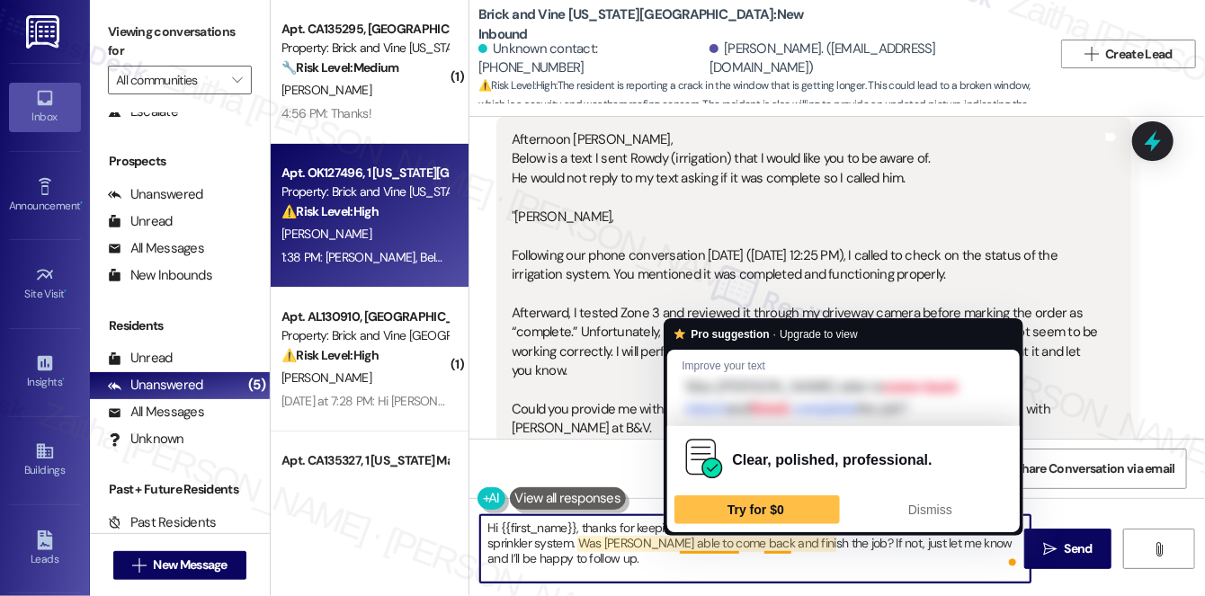
click at [719, 545] on textarea "Hi {{first_name}}, thanks for keeping us in the loop! I understand you're still…" at bounding box center [755, 548] width 550 height 67
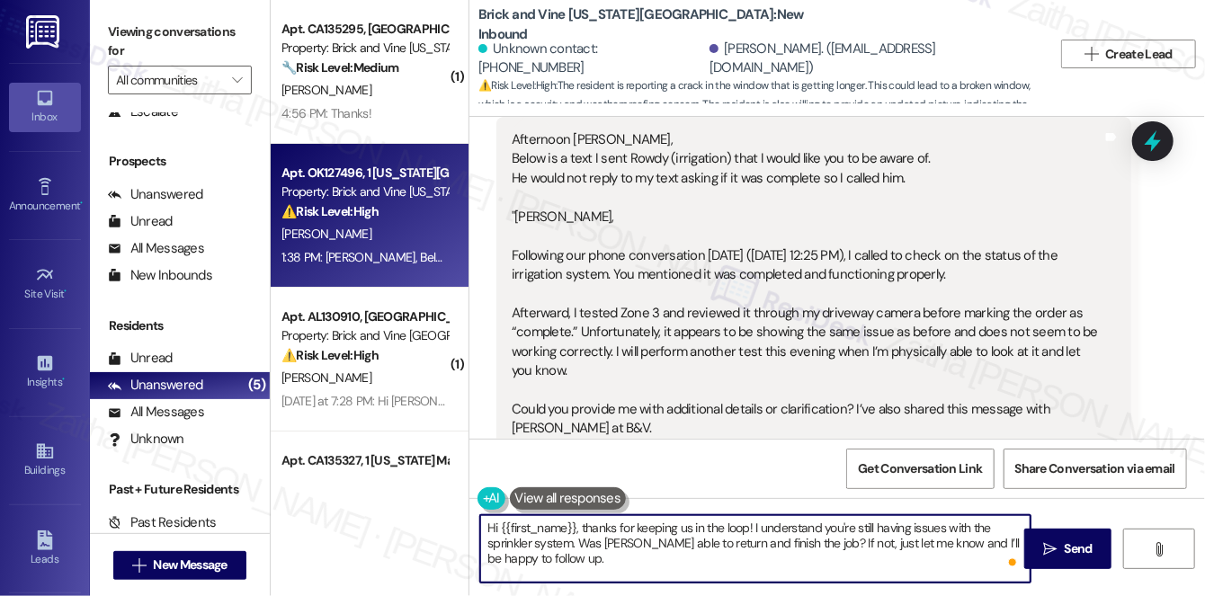
click at [790, 545] on textarea "Hi {{first_name}}, thanks for keeping us in the loop! I understand you're still…" at bounding box center [755, 548] width 550 height 67
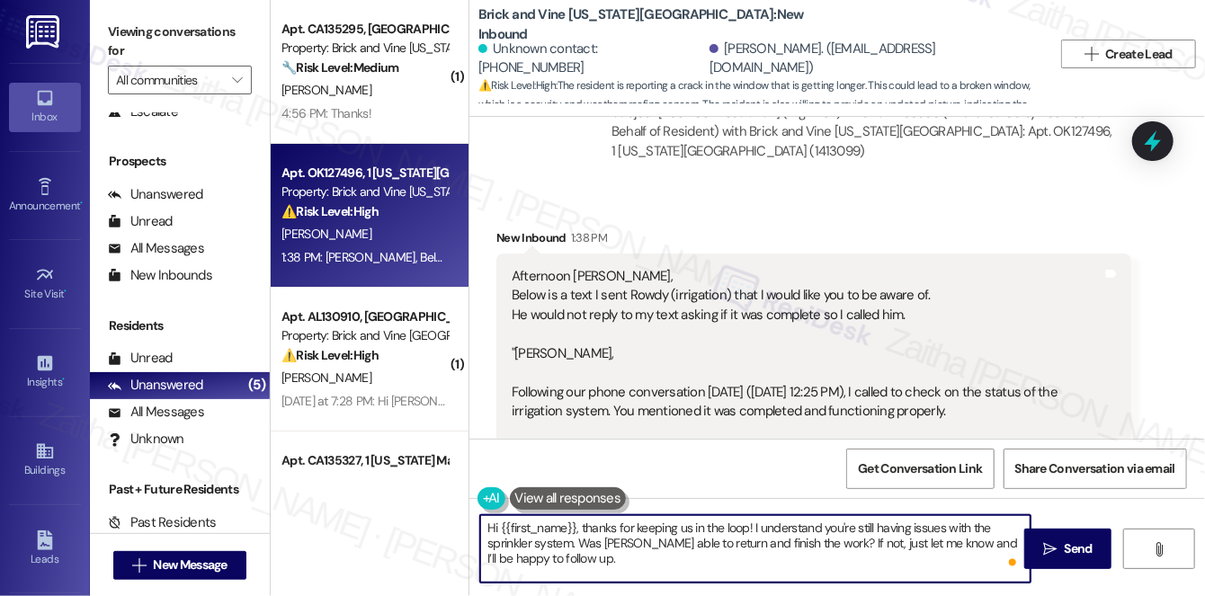
scroll to position [6477, 0]
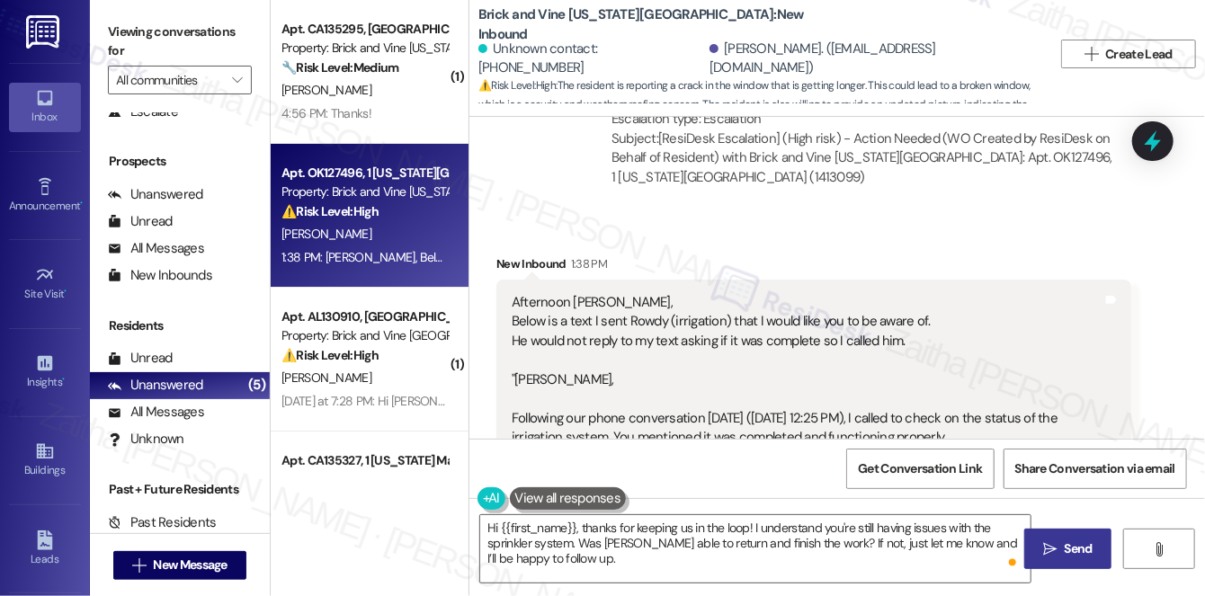
drag, startPoint x: 1087, startPoint y: 551, endPoint x: 1081, endPoint y: 538, distance: 14.9
click at [1087, 551] on span "Send" at bounding box center [1078, 548] width 28 height 19
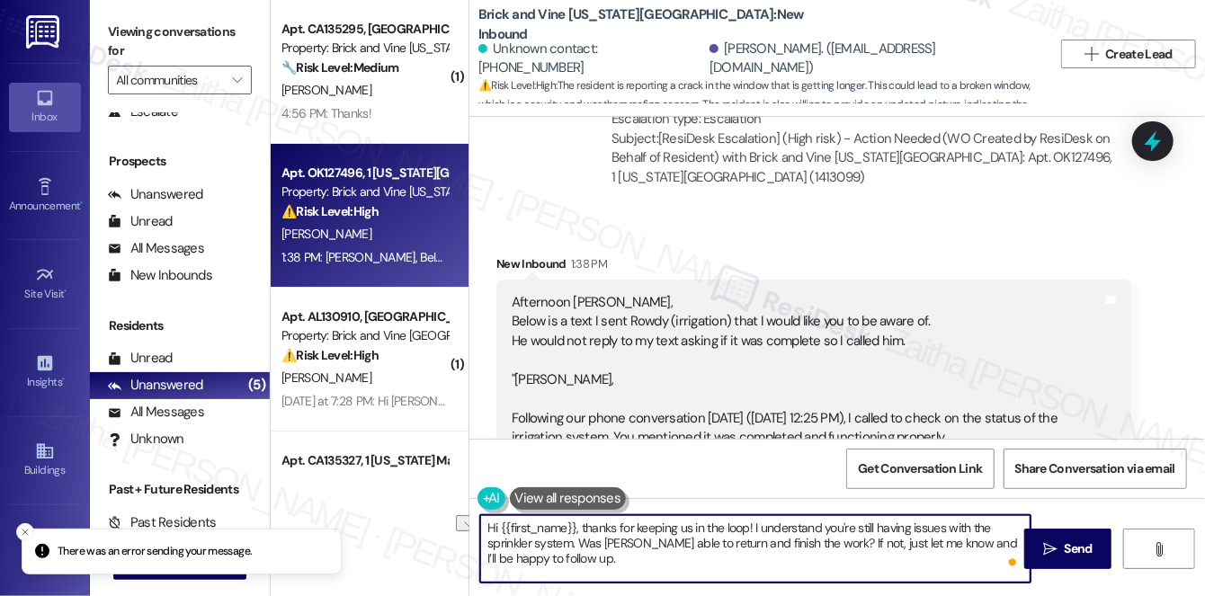
drag, startPoint x: 583, startPoint y: 524, endPoint x: 489, endPoint y: 523, distance: 93.5
click at [489, 523] on textarea "Hi {{first_name}}, thanks for keeping us in the loop! I understand you're still…" at bounding box center [755, 548] width 550 height 67
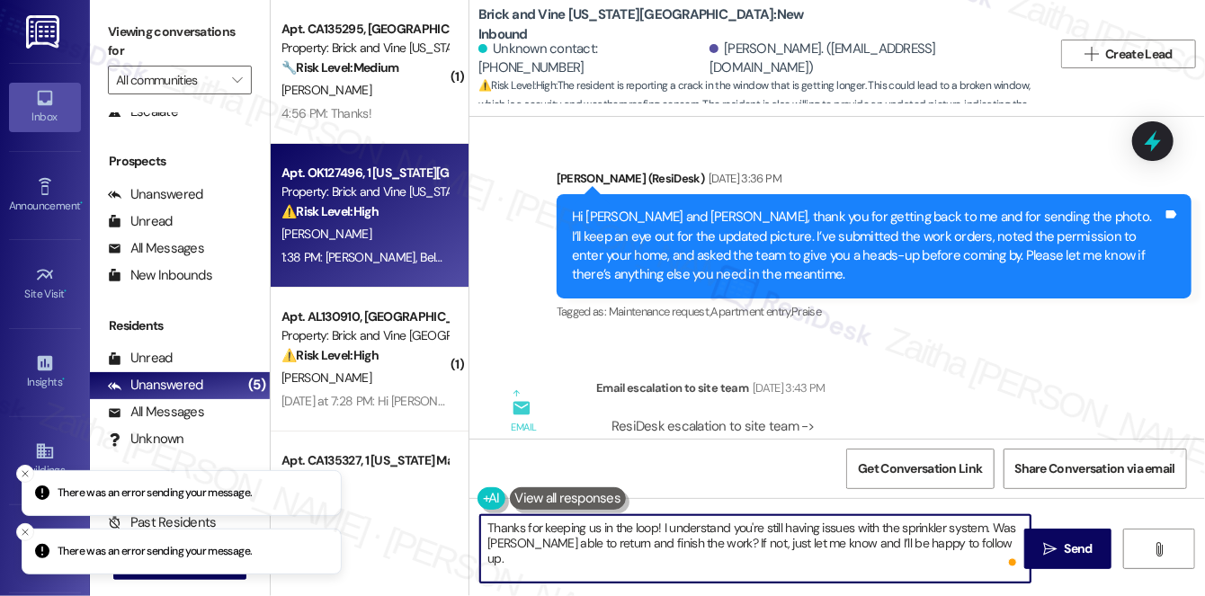
scroll to position [6067, 0]
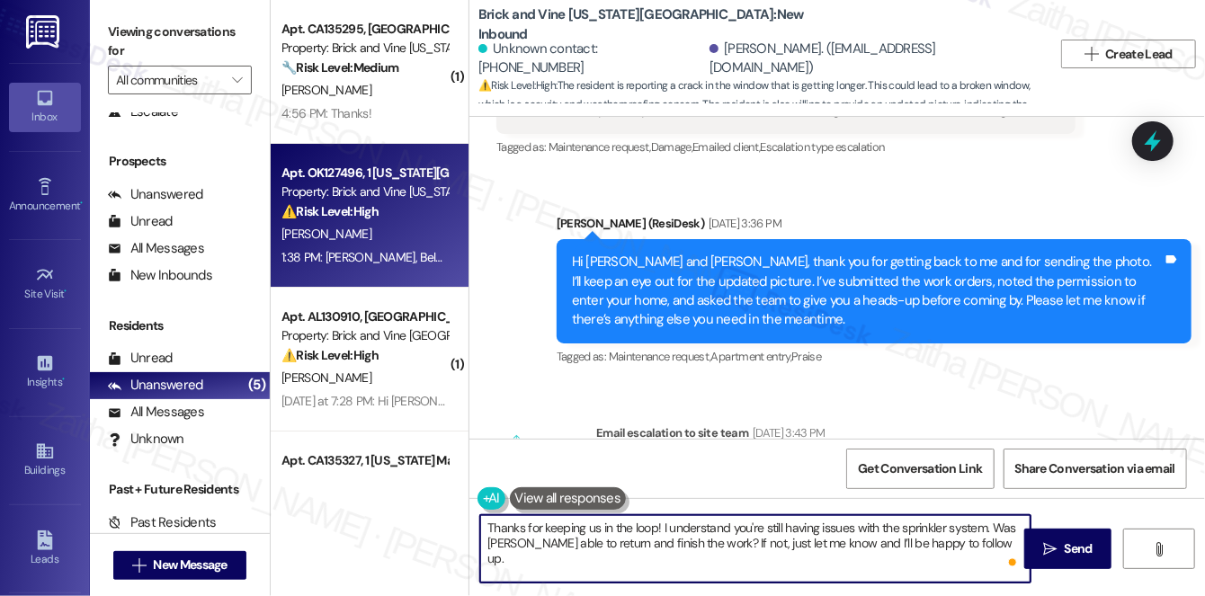
click at [655, 525] on textarea "Thanks for keeping us in the loop! I understand you're still having issues with…" at bounding box center [755, 548] width 550 height 67
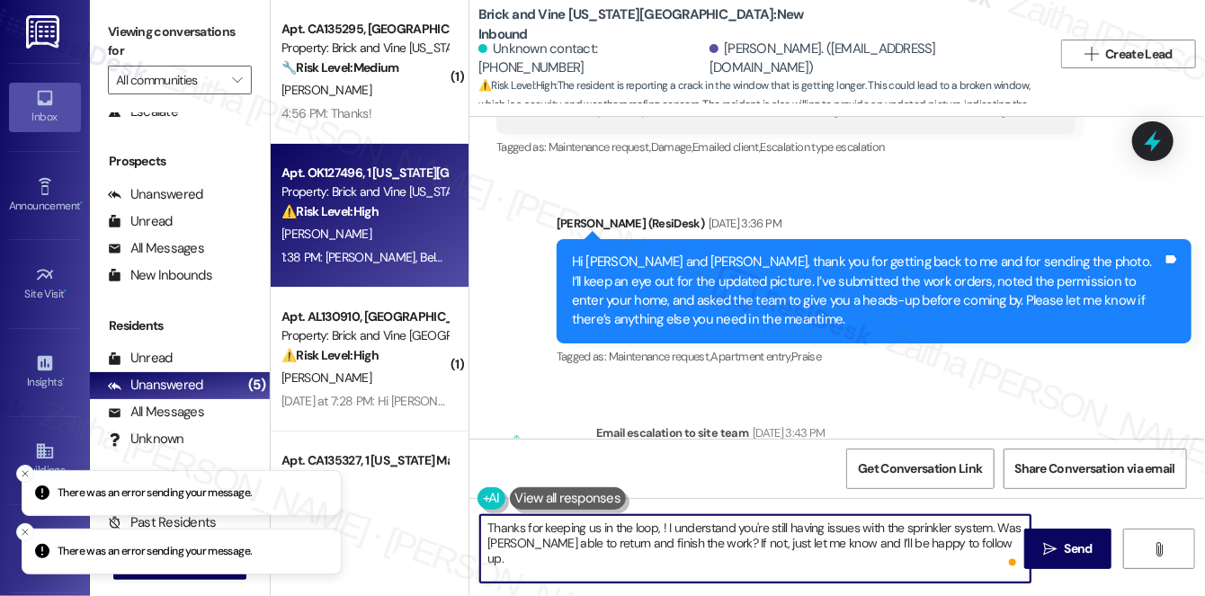
paste textarea "[PERSON_NAME]"
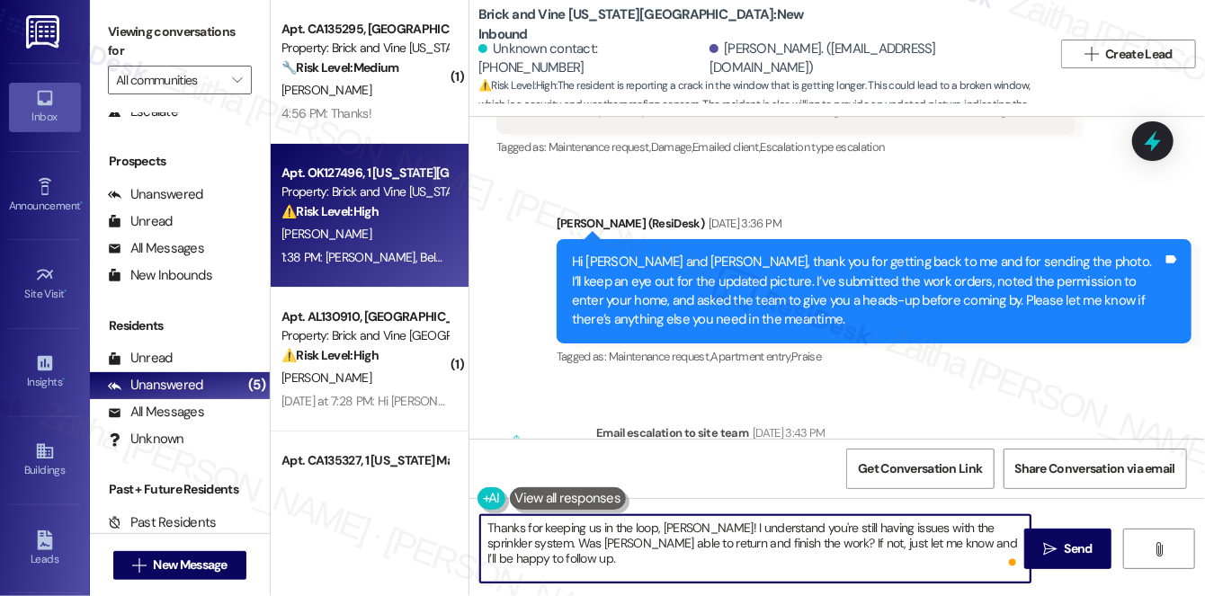
click at [590, 526] on textarea "Thanks for keeping us in the loop, [PERSON_NAME]! I understand you're still hav…" at bounding box center [755, 548] width 550 height 67
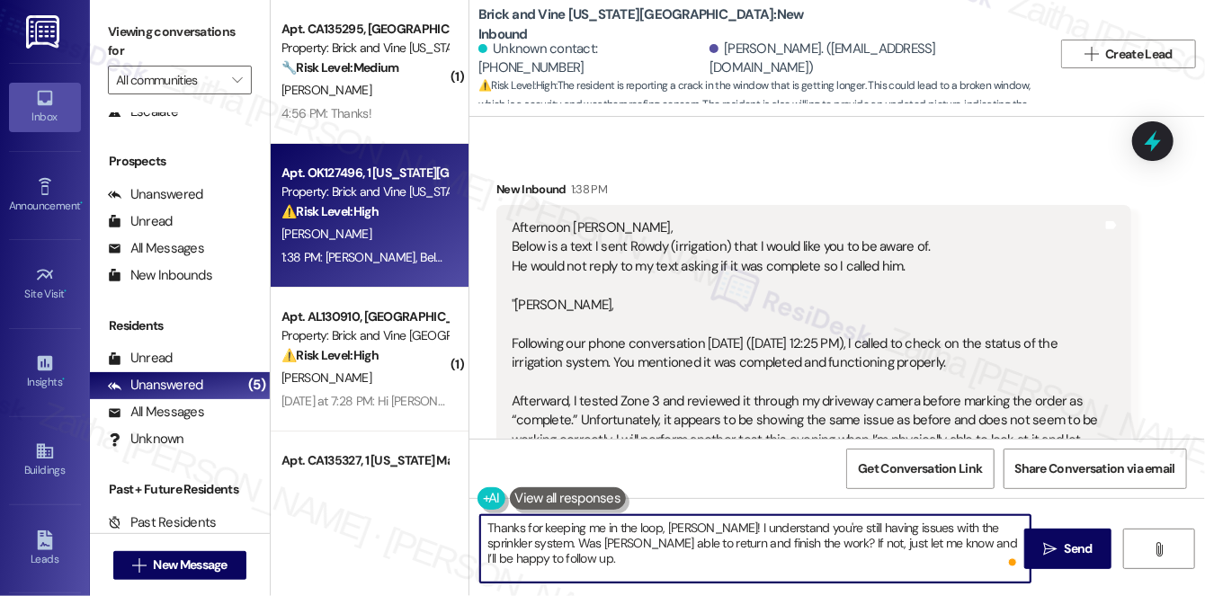
scroll to position [6558, 0]
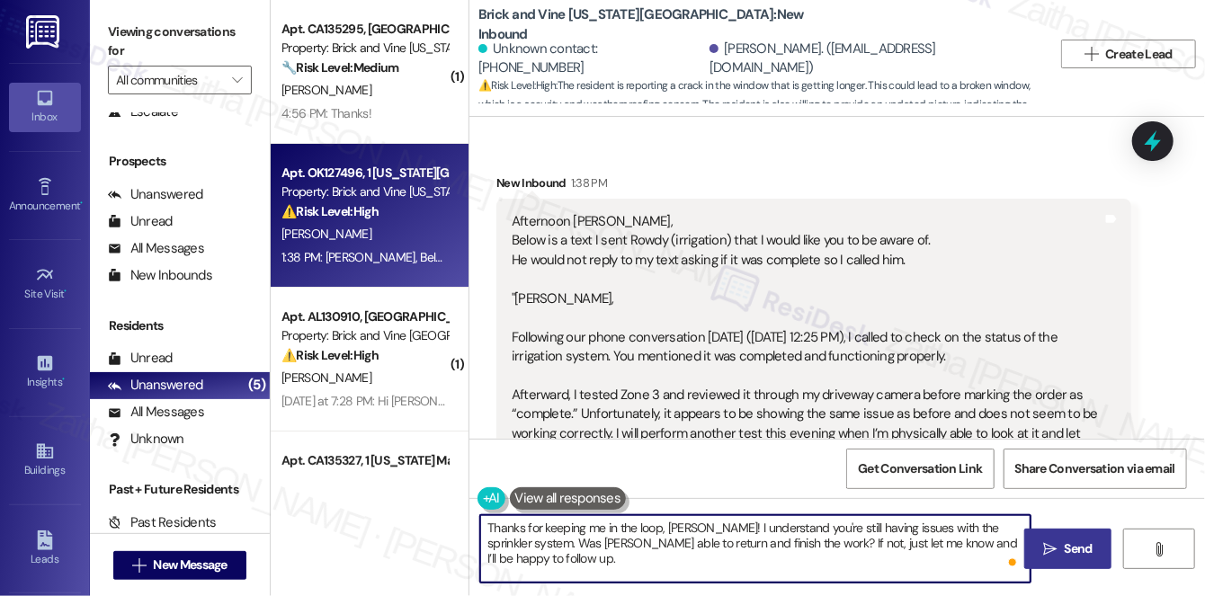
type textarea "Thanks for keeping me in the loop, [PERSON_NAME]! I understand you're still hav…"
click at [1076, 549] on span "Send" at bounding box center [1078, 548] width 28 height 19
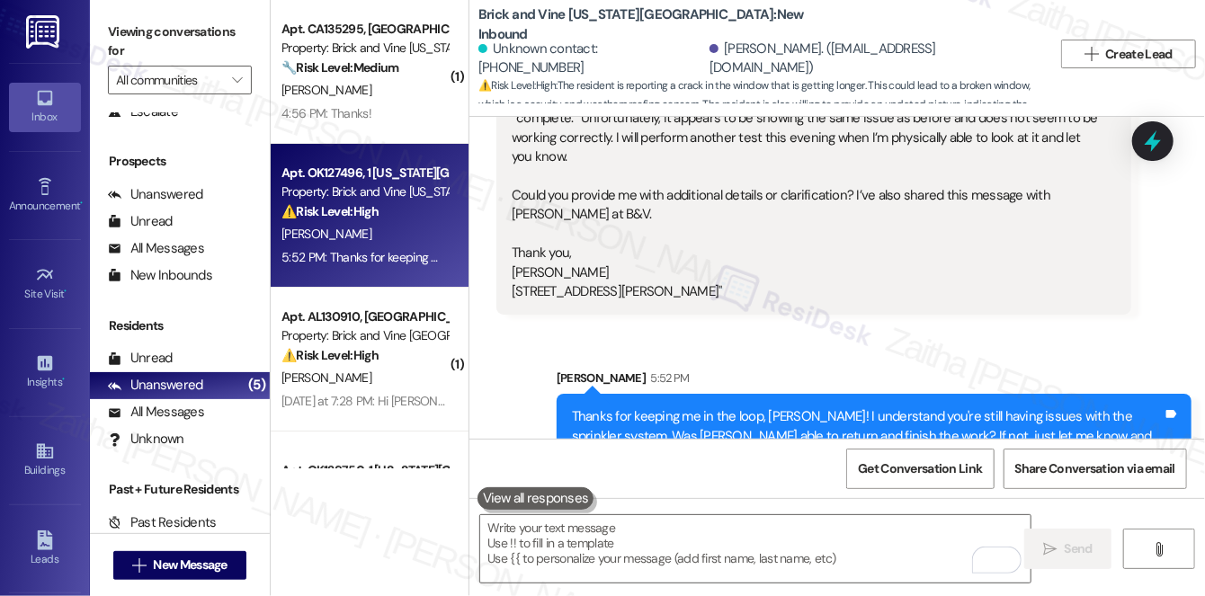
scroll to position [6885, 0]
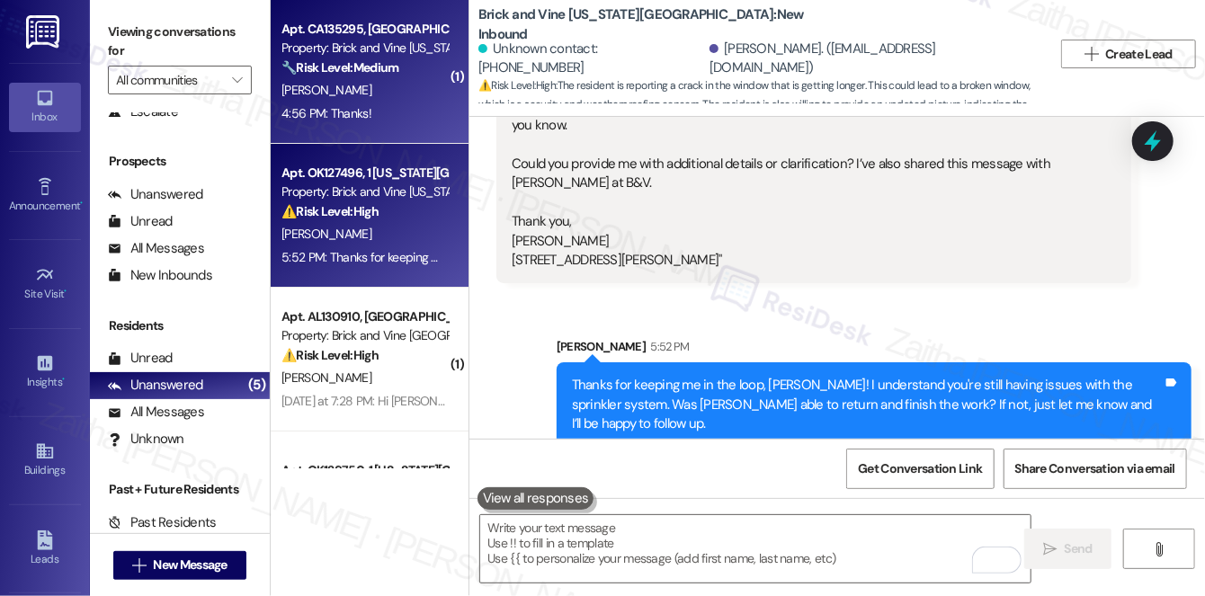
click at [396, 99] on div "[PERSON_NAME]" at bounding box center [365, 90] width 170 height 22
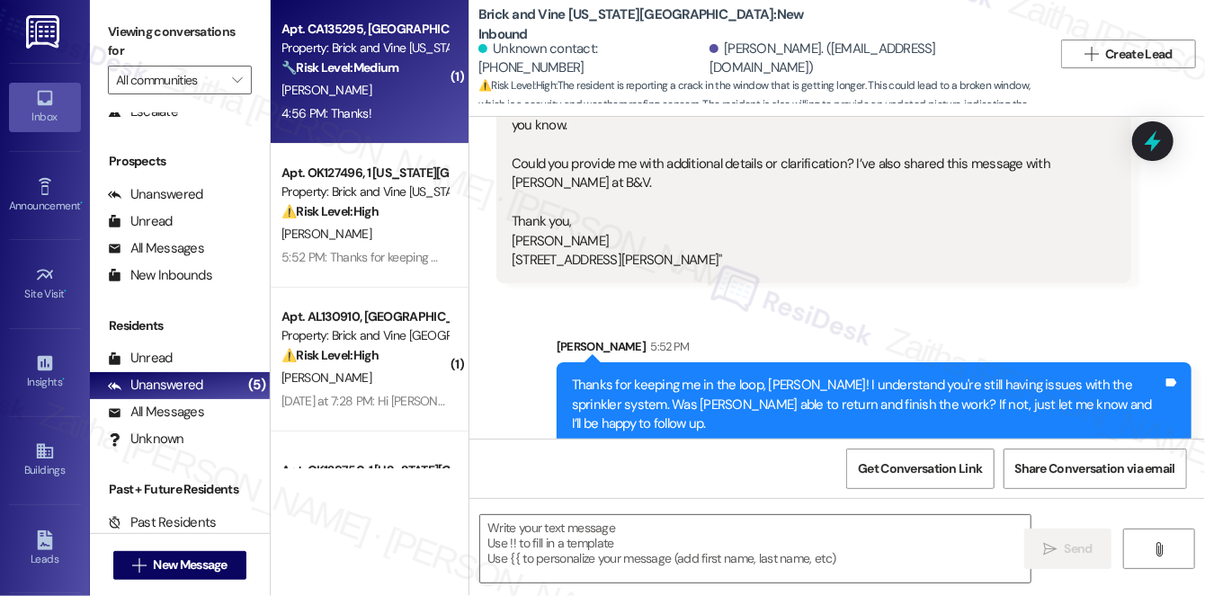
type textarea "Fetching suggested responses. Please feel free to read through the conversation…"
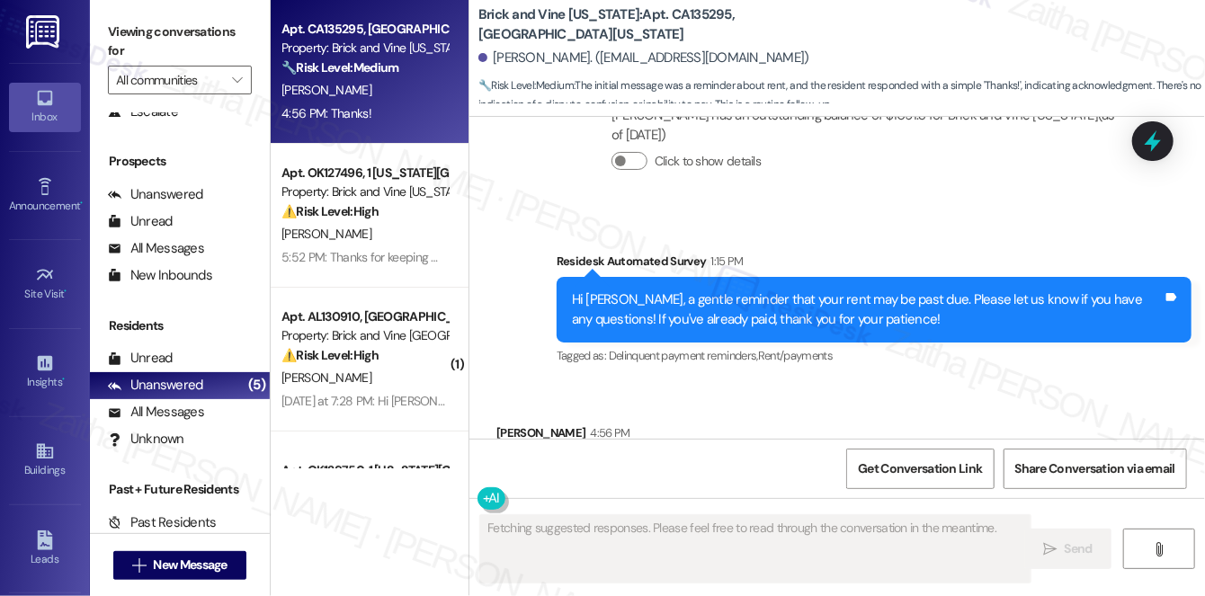
scroll to position [9746, 0]
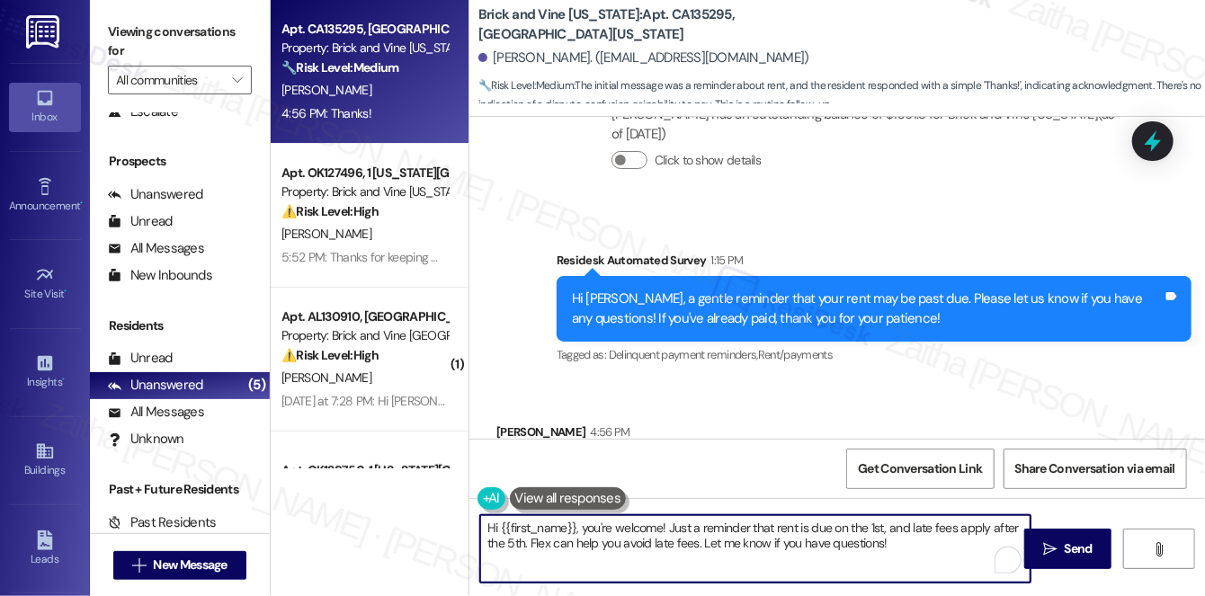
drag, startPoint x: 587, startPoint y: 525, endPoint x: 469, endPoint y: 529, distance: 117.8
click at [470, 529] on div "Hi {{first_name}}, you're welcome! Just a reminder that rent is due on the 1st,…" at bounding box center [746, 548] width 552 height 69
drag, startPoint x: 570, startPoint y: 528, endPoint x: 856, endPoint y: 547, distance: 286.5
click at [856, 547] on textarea "You're welcome! Just a reminder that rent is due on the 1st, and late fees appl…" at bounding box center [755, 548] width 550 height 67
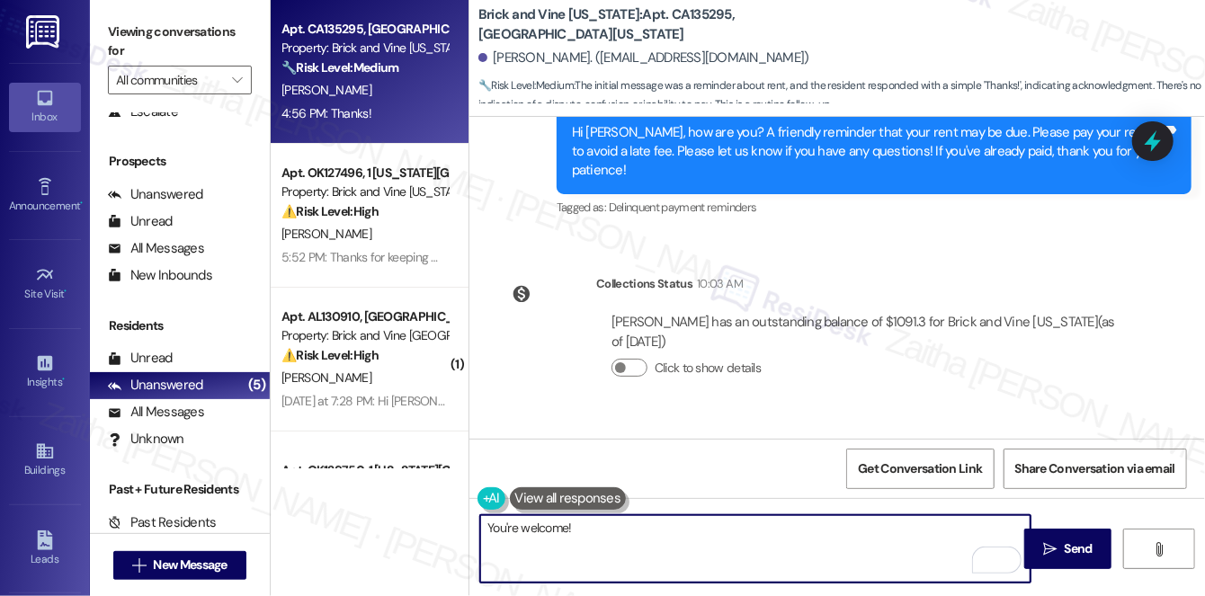
scroll to position [9501, 0]
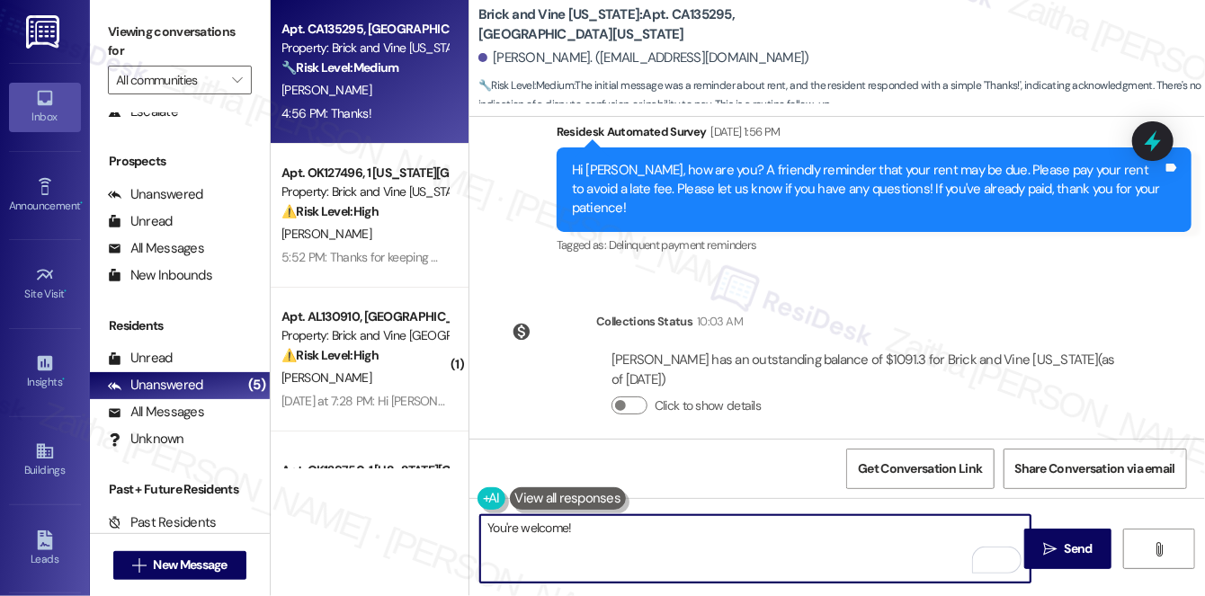
paste textarea "Please don't hesitate to reach out with any questions or concerns you may have.…"
type textarea "You're welcome! Please don't hesitate to reach out with any questions or concer…"
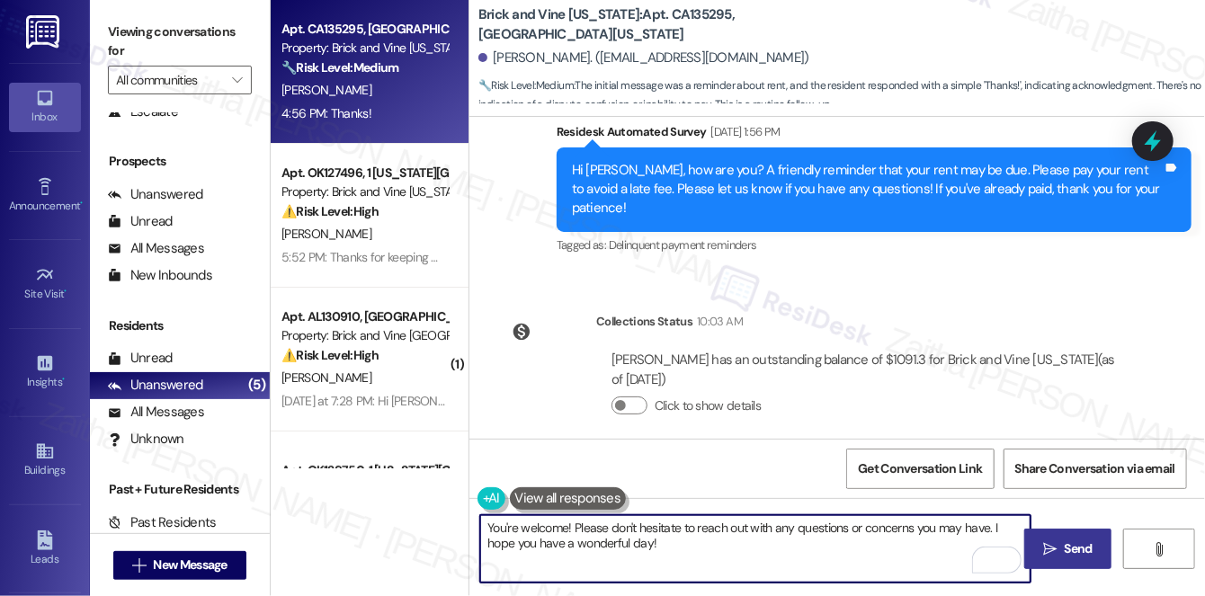
click at [1073, 556] on span "Send" at bounding box center [1078, 548] width 28 height 19
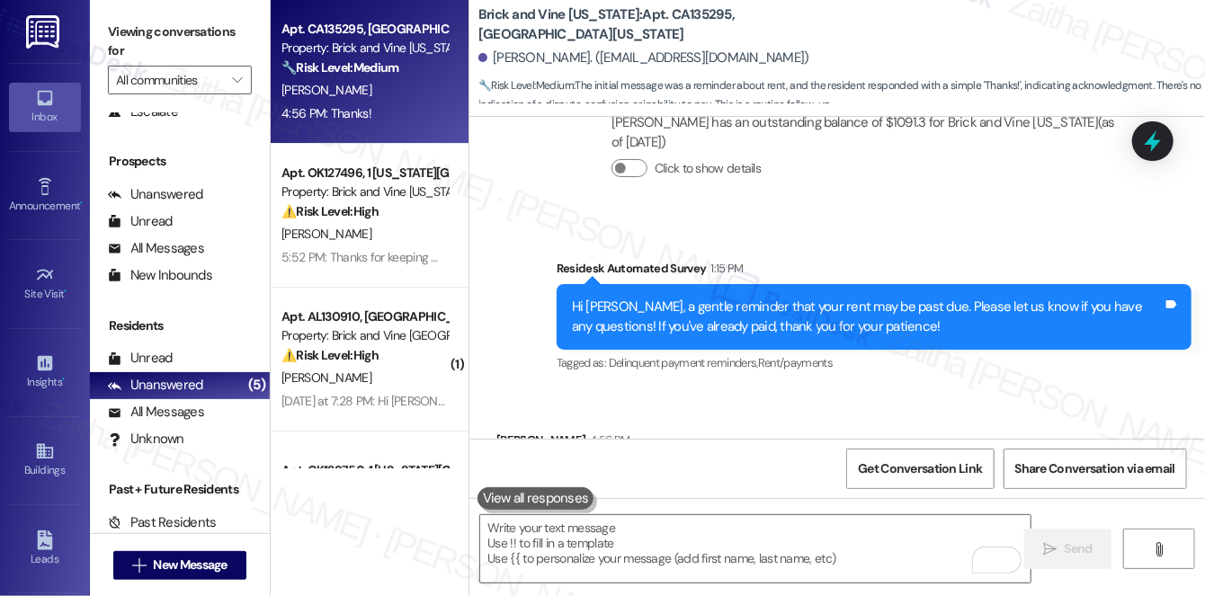
scroll to position [9745, 0]
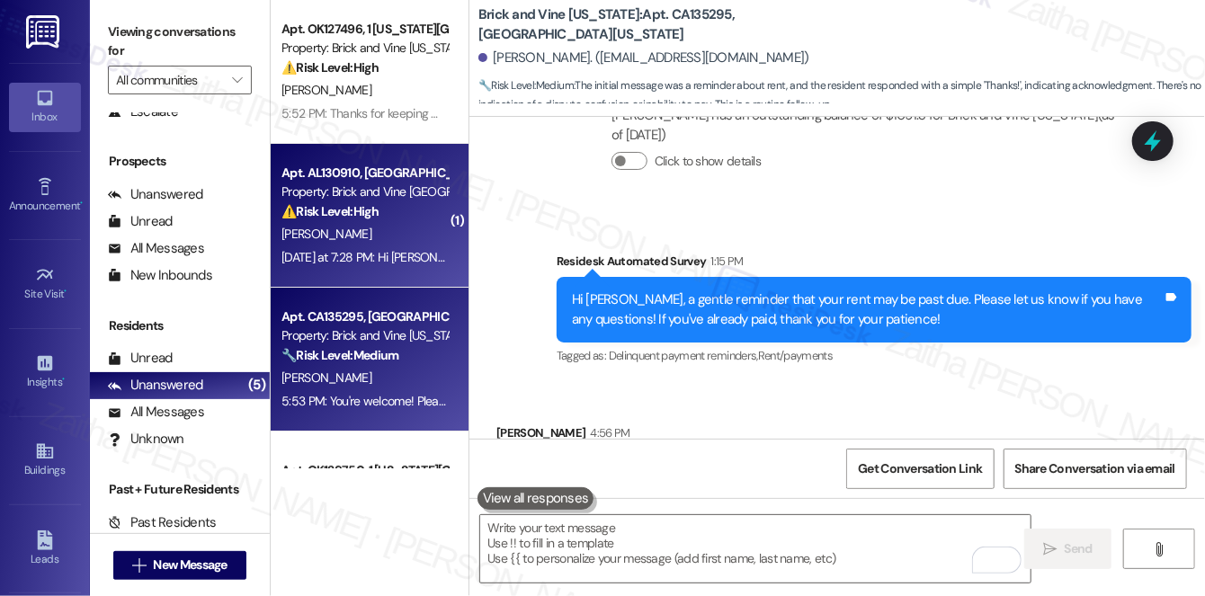
click at [412, 235] on div "[PERSON_NAME]" at bounding box center [365, 234] width 170 height 22
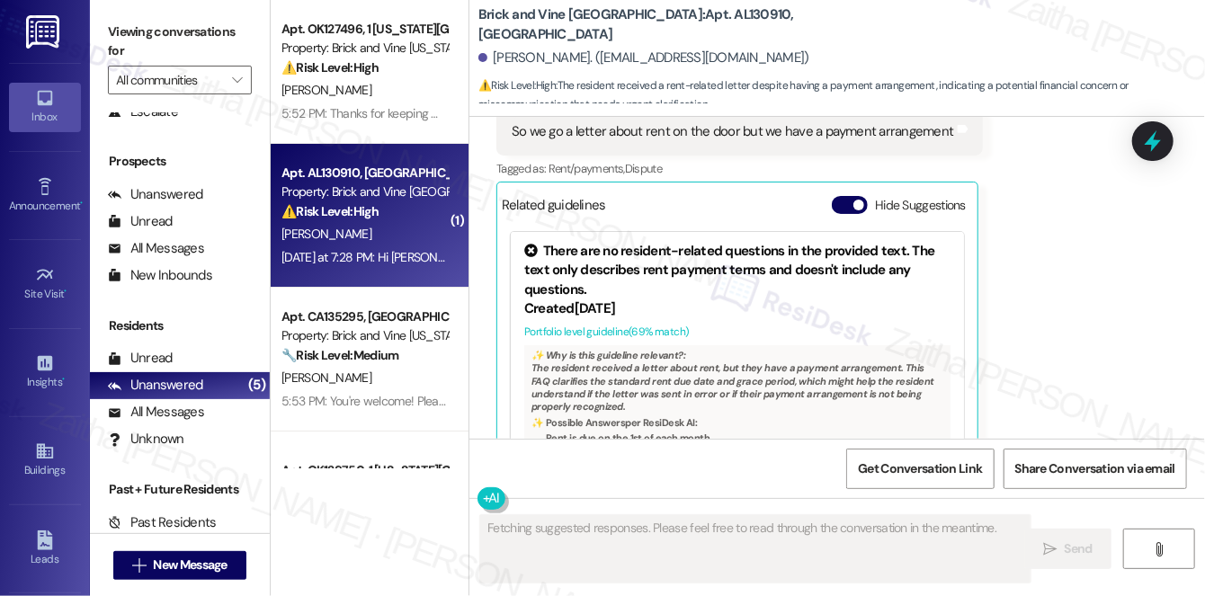
scroll to position [530, 0]
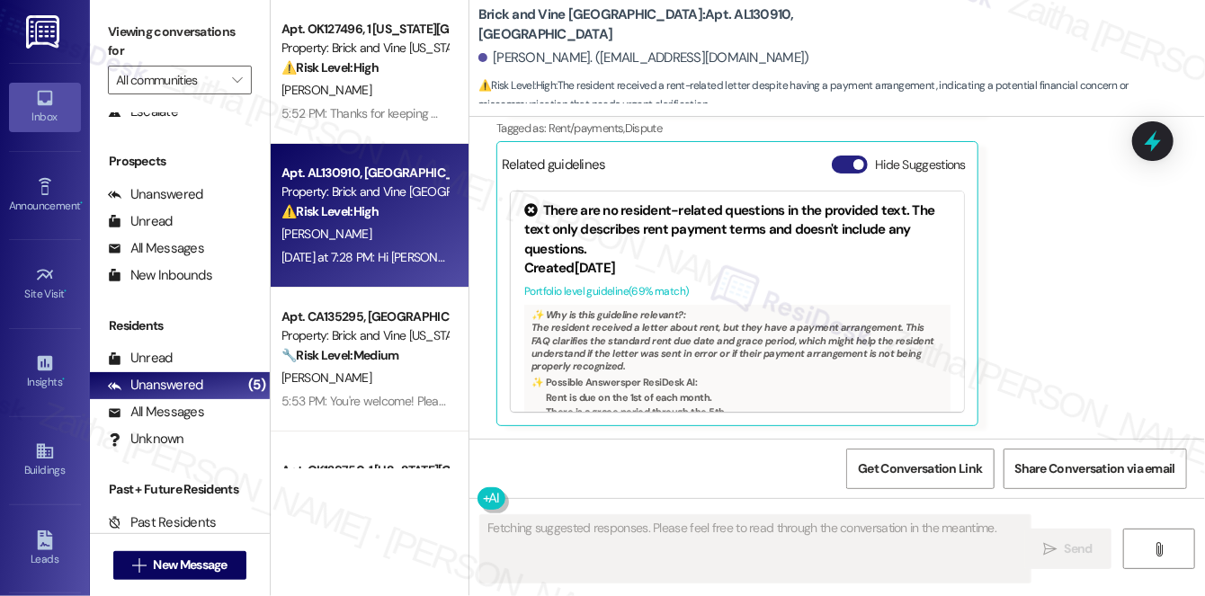
click at [832, 163] on button "Hide Suggestions" at bounding box center [850, 165] width 36 height 18
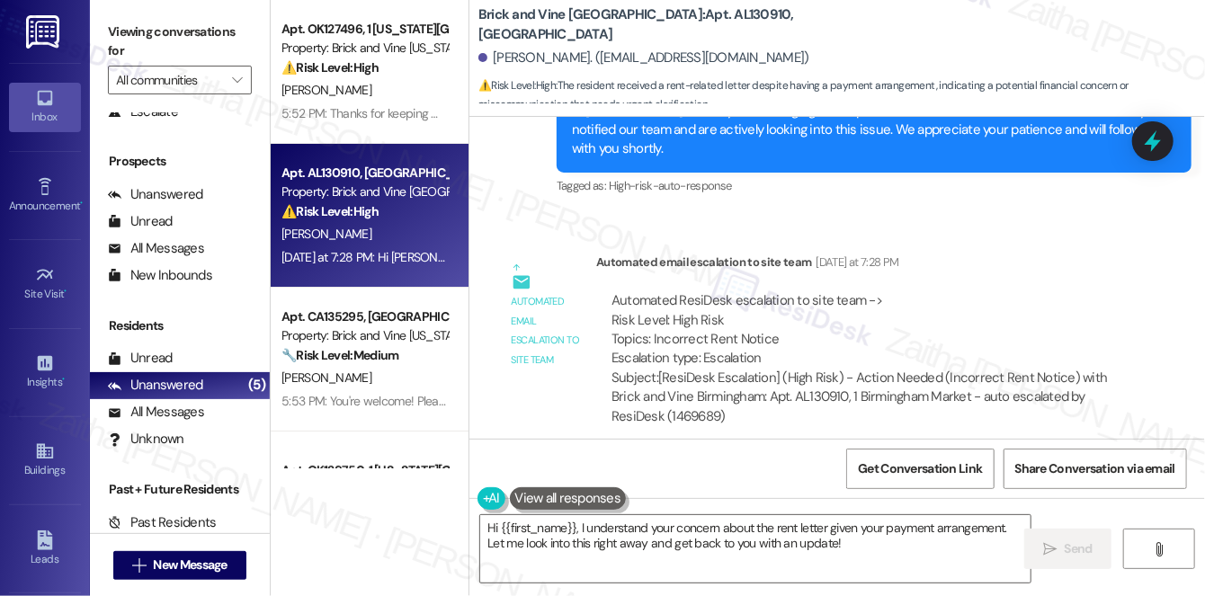
scroll to position [724, 0]
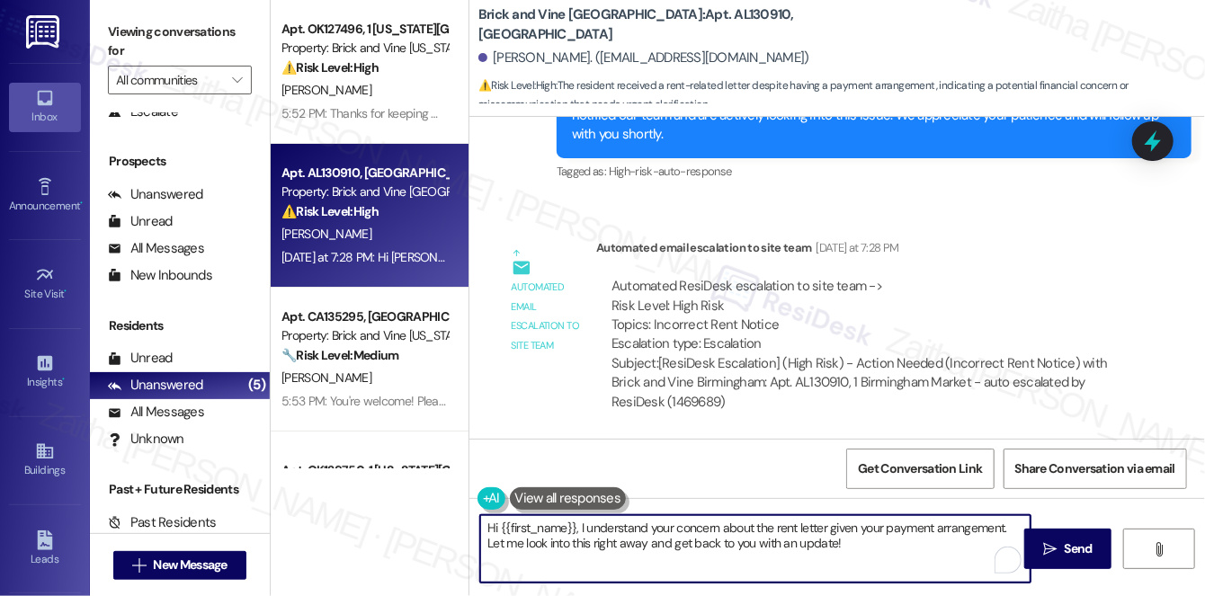
click at [490, 527] on textarea "Hi {{first_name}}, I understand your concern about the rent letter given your p…" at bounding box center [755, 548] width 550 height 67
click at [725, 520] on textarea "Thank you for letting me know, {{first_name}}, I understand your concern about …" at bounding box center [755, 548] width 550 height 67
type textarea "Thank you for letting me know, {{first_name}}. I understand your concern about …"
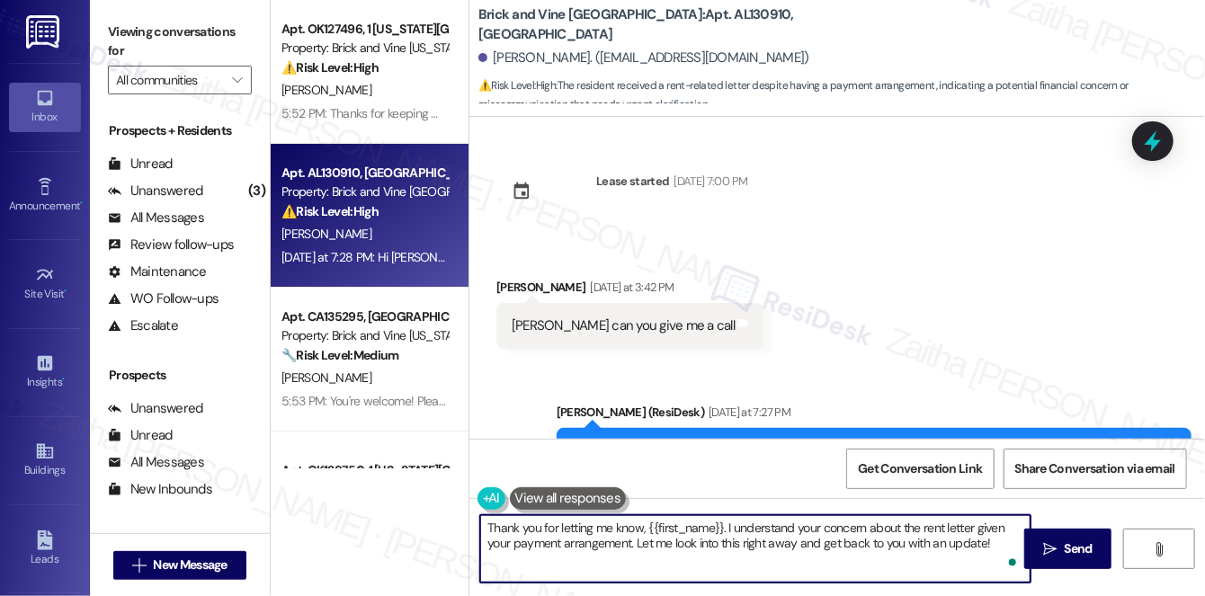
scroll to position [724, 0]
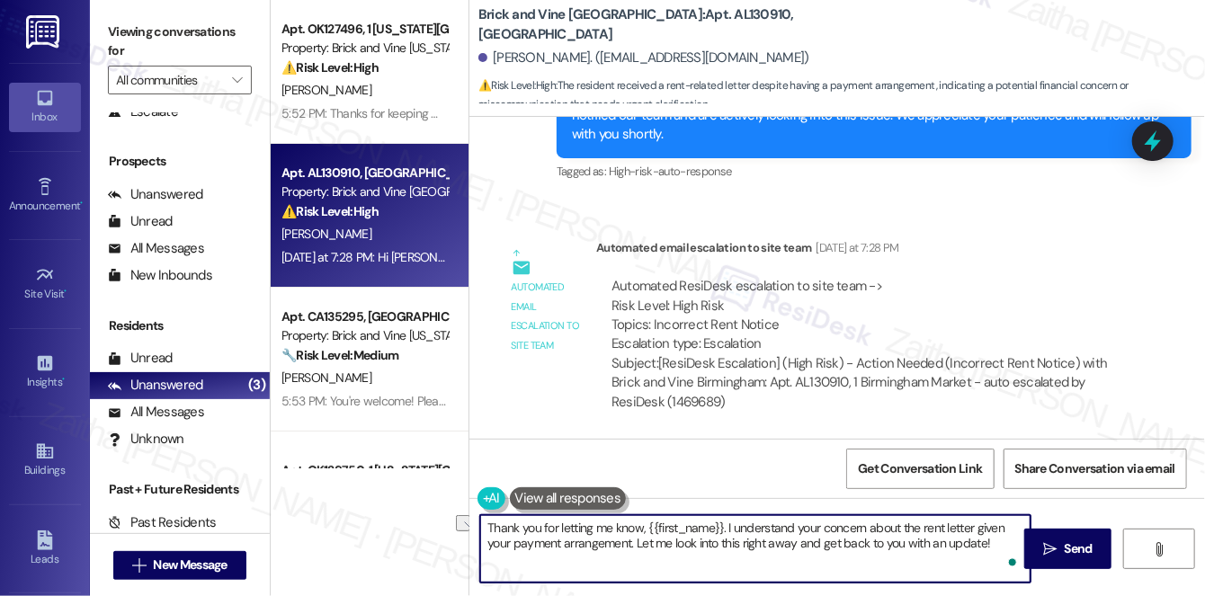
drag, startPoint x: 636, startPoint y: 542, endPoint x: 794, endPoint y: 545, distance: 158.2
click at [794, 545] on textarea "Thank you for letting me know, {{first_name}}. I understand your concern about …" at bounding box center [755, 548] width 550 height 67
type textarea "Thank you for letting me know, {{first_name}}. I understand your concern about …"
